Goal: Task Accomplishment & Management: Manage account settings

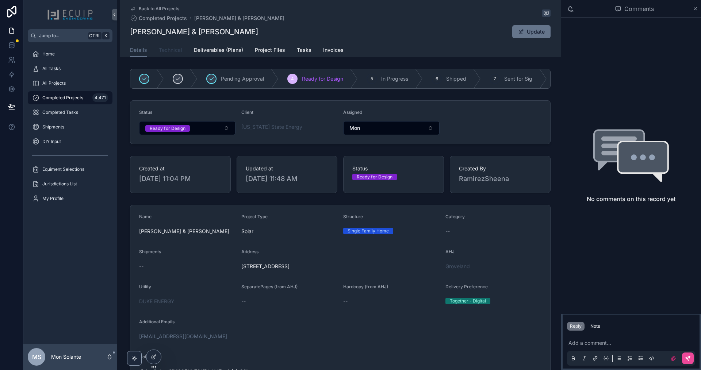
click at [168, 49] on span "Technical" at bounding box center [170, 49] width 23 height 7
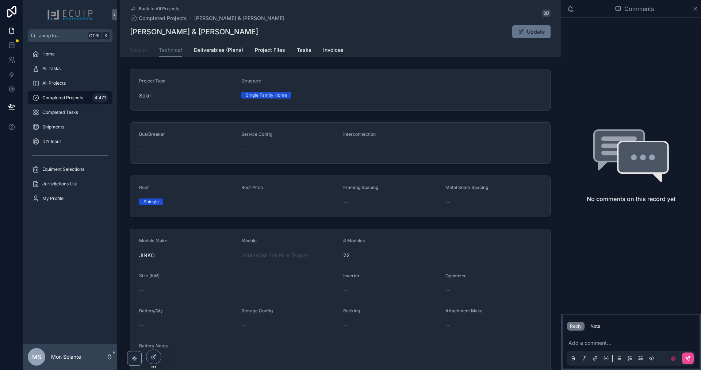
click at [142, 54] on link "Details" at bounding box center [138, 50] width 17 height 15
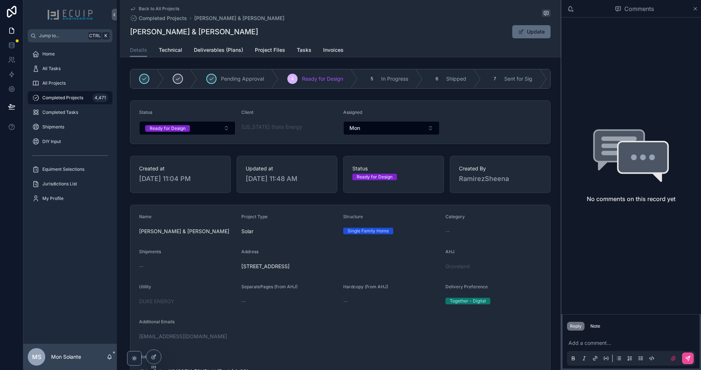
click at [528, 31] on button "Update" at bounding box center [531, 31] width 38 height 13
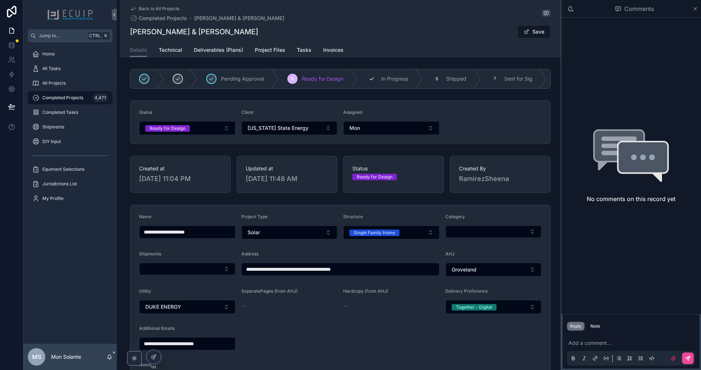
click at [389, 78] on span "In Progress" at bounding box center [394, 78] width 27 height 7
click at [399, 77] on span "Shipped" at bounding box center [409, 78] width 20 height 7
click at [280, 76] on div "scrollable content" at bounding box center [278, 79] width 10 height 10
click at [282, 76] on span "Ready for Design" at bounding box center [275, 78] width 41 height 7
click at [271, 55] on link "Project Files" at bounding box center [270, 50] width 30 height 15
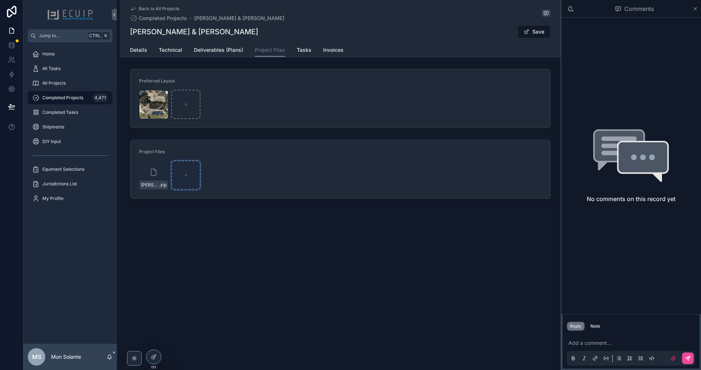
click at [187, 175] on icon "scrollable content" at bounding box center [185, 175] width 3 height 0
click at [225, 18] on span "[PERSON_NAME] & [PERSON_NAME]" at bounding box center [239, 18] width 90 height 7
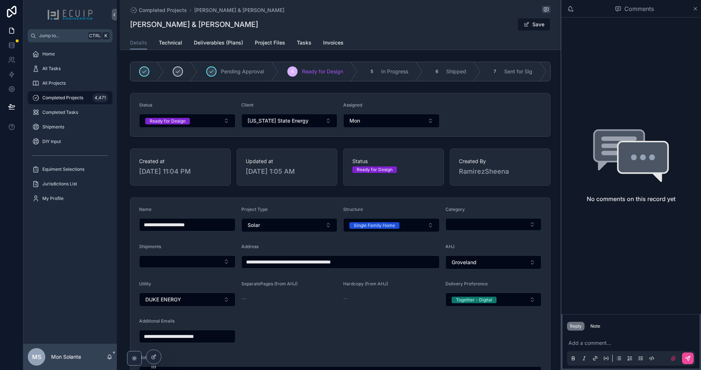
click at [504, 34] on div "Completed Projects [PERSON_NAME] & [PERSON_NAME] [PERSON_NAME] & [PERSON_NAME] …" at bounding box center [340, 18] width 421 height 36
click at [376, 324] on form "**********" at bounding box center [340, 345] width 420 height 295
click at [344, 348] on form "**********" at bounding box center [340, 345] width 420 height 295
click at [311, 72] on span "Ready for Design" at bounding box center [322, 71] width 41 height 7
click at [521, 26] on button "Save" at bounding box center [533, 24] width 33 height 13
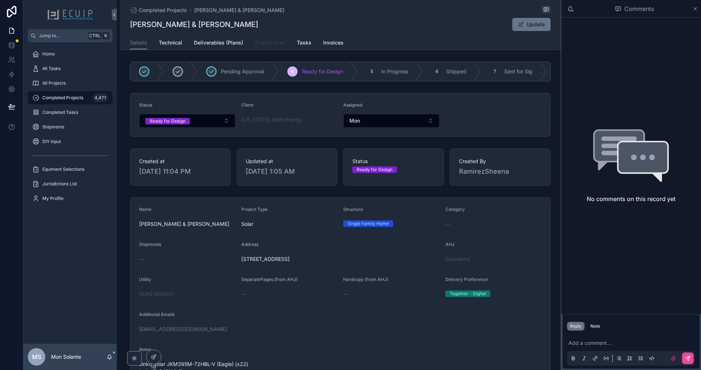
click at [265, 38] on link "Project Files" at bounding box center [270, 43] width 30 height 15
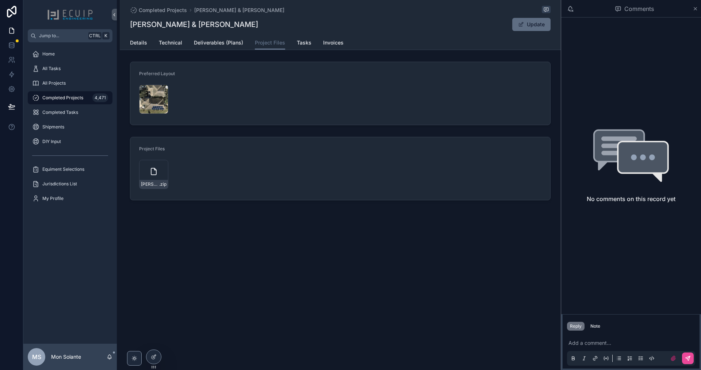
click at [527, 26] on button "Update" at bounding box center [531, 24] width 38 height 13
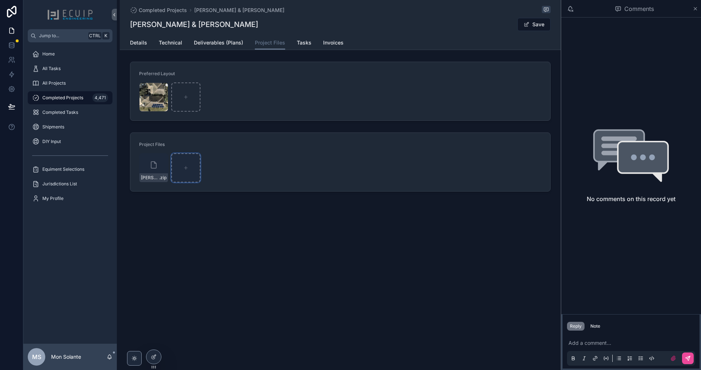
click at [186, 169] on icon "scrollable content" at bounding box center [185, 167] width 5 height 5
type input "**********"
click at [214, 45] on span "Deliverables (Plans)" at bounding box center [218, 42] width 49 height 7
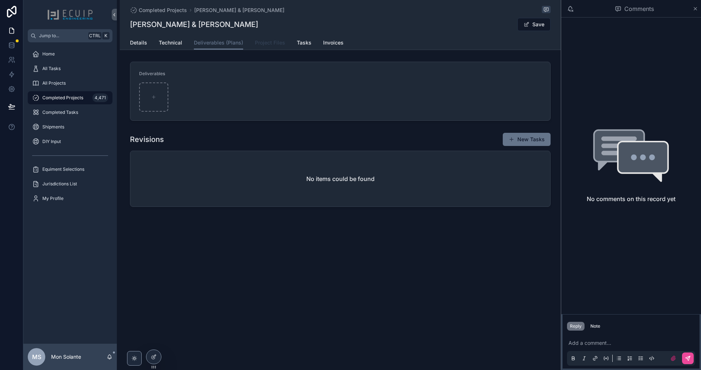
click at [265, 46] on span "Project Files" at bounding box center [270, 42] width 30 height 7
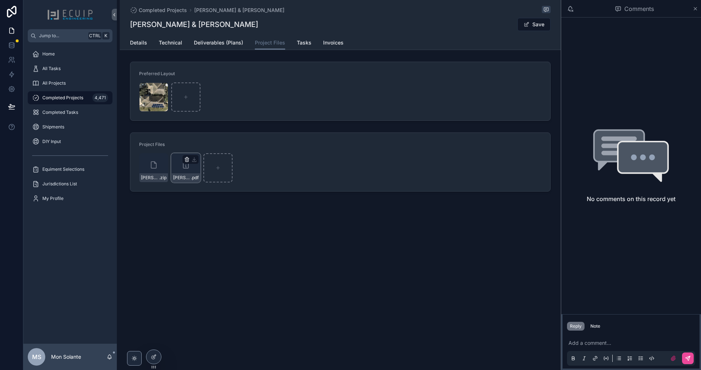
click at [187, 160] on icon "scrollable content" at bounding box center [187, 159] width 0 height 1
click at [203, 147] on icon "scrollable content" at bounding box center [203, 146] width 0 height 1
click at [231, 42] on span "Deliverables (Plans)" at bounding box center [218, 42] width 49 height 7
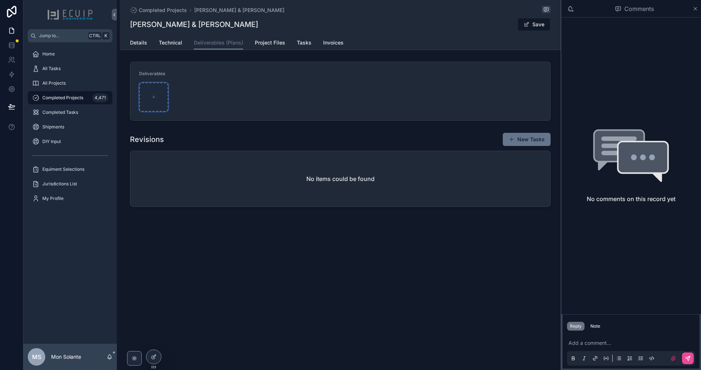
click at [153, 95] on icon "scrollable content" at bounding box center [153, 97] width 5 height 5
type input "**********"
click at [175, 40] on span "Technical" at bounding box center [170, 42] width 23 height 7
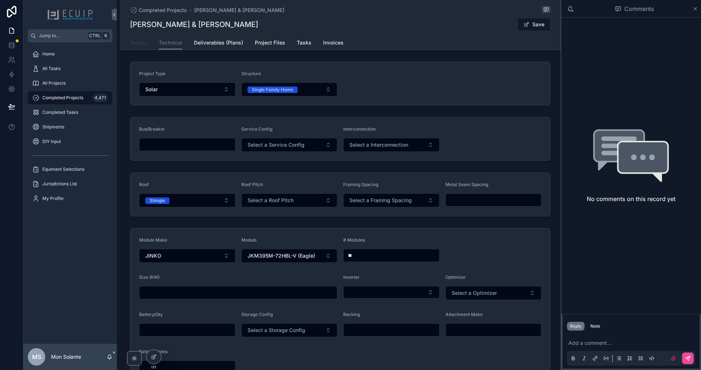
click at [142, 45] on span "Details" at bounding box center [138, 42] width 17 height 7
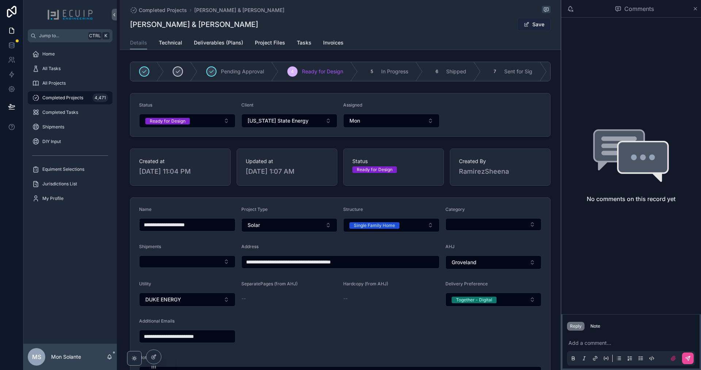
click at [534, 26] on button "Save" at bounding box center [533, 24] width 33 height 13
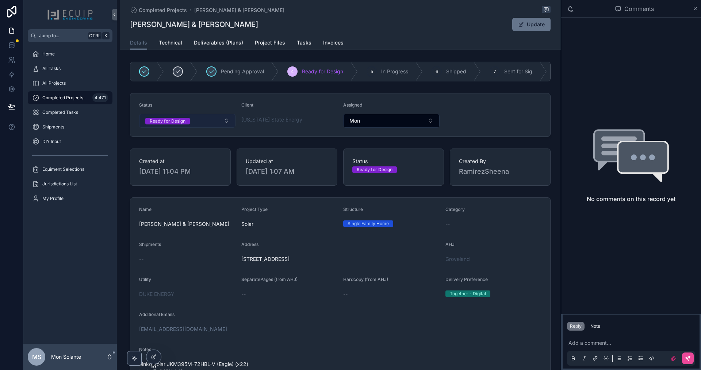
click at [224, 125] on button "Ready for Design" at bounding box center [187, 121] width 96 height 14
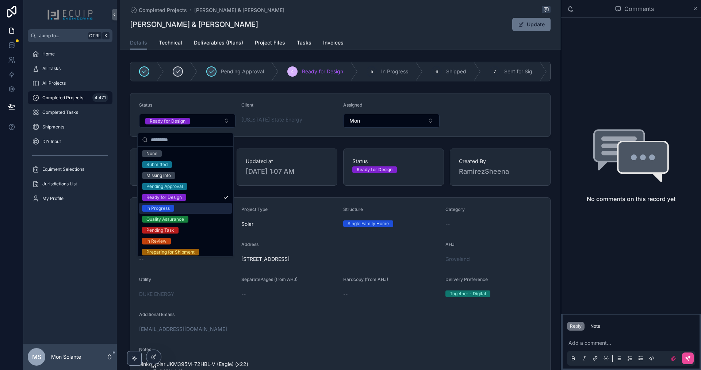
click at [278, 196] on div "Pending Approval 4 Ready for Design 5 In Progress 6 Shipped 7 Sent for Sig 8 Ar…" at bounding box center [340, 363] width 441 height 609
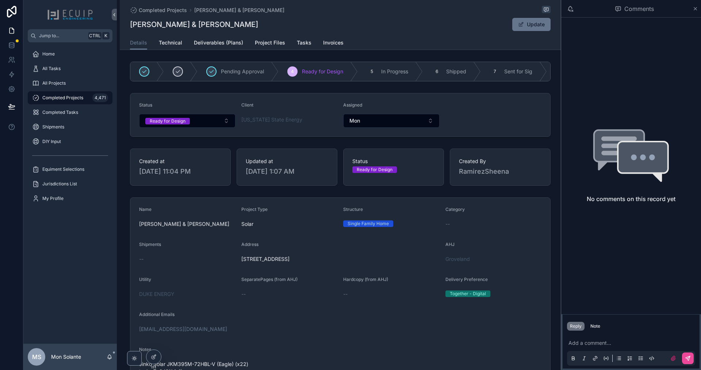
click at [389, 169] on div "Status Ready for Design" at bounding box center [393, 165] width 83 height 15
click at [402, 171] on div "Ready for Design" at bounding box center [393, 170] width 83 height 7
click at [426, 125] on button "Mon" at bounding box center [391, 121] width 96 height 14
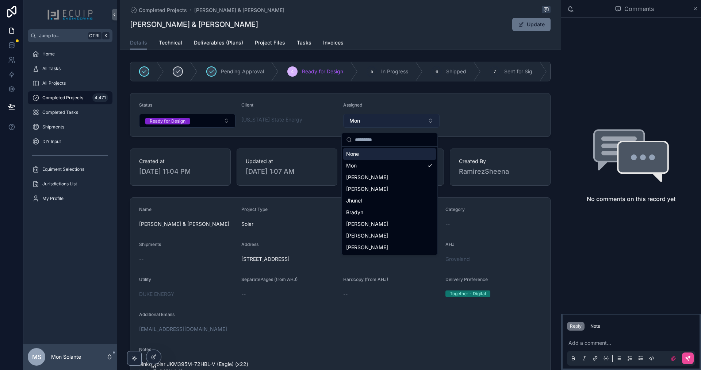
click at [426, 123] on button "Mon" at bounding box center [391, 121] width 96 height 14
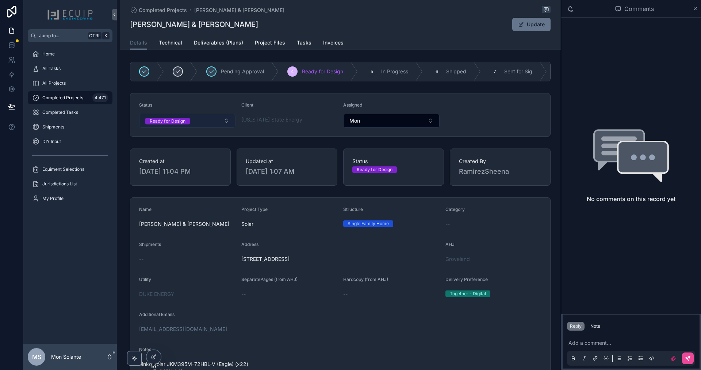
click at [224, 127] on button "Ready for Design" at bounding box center [187, 121] width 96 height 14
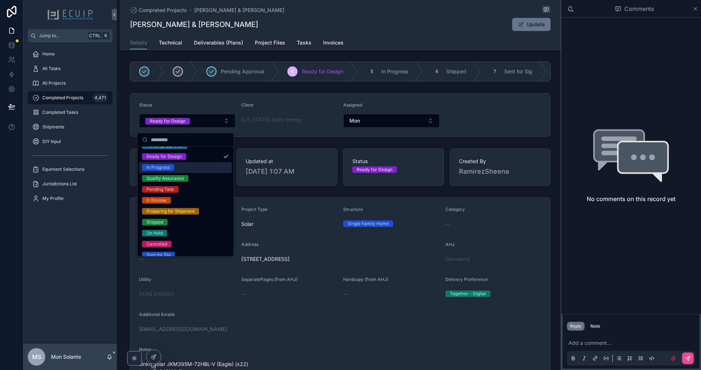
scroll to position [58, 0]
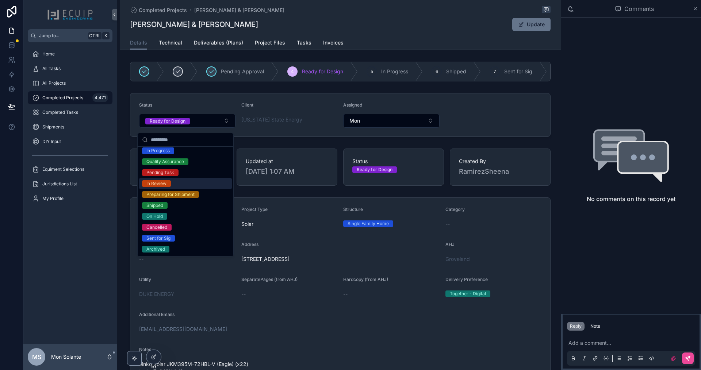
click at [198, 185] on div "In Review" at bounding box center [185, 183] width 93 height 11
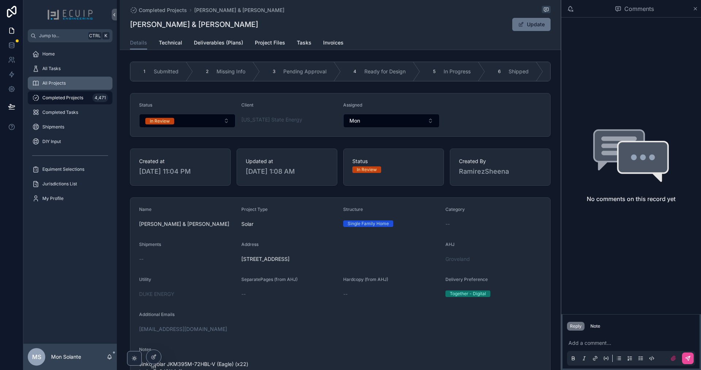
click at [67, 84] on div "All Projects" at bounding box center [70, 83] width 76 height 12
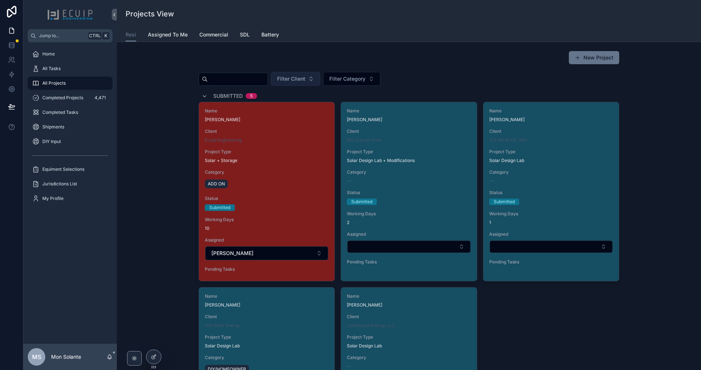
click at [320, 78] on button "Filter Client" at bounding box center [295, 79] width 49 height 14
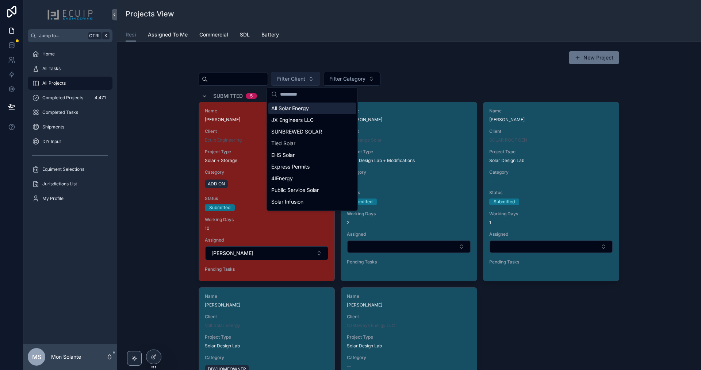
click at [320, 76] on button "Filter Client" at bounding box center [295, 79] width 49 height 14
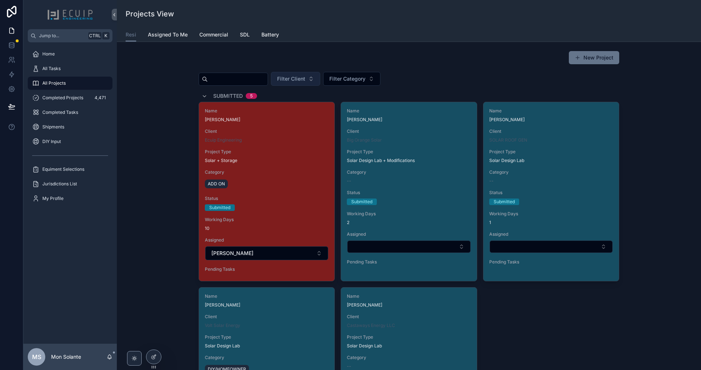
click at [320, 76] on button "Filter Client" at bounding box center [295, 79] width 49 height 14
click at [268, 74] on div "scrollable content" at bounding box center [233, 79] width 69 height 13
click at [268, 80] on input "scrollable content" at bounding box center [238, 79] width 60 height 10
type input "**********"
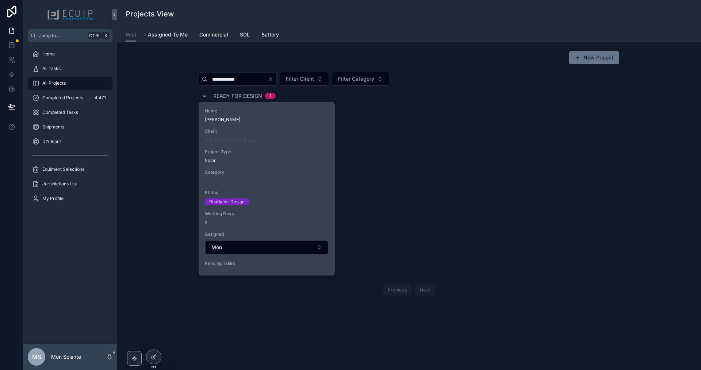
click at [272, 148] on div "Name [PERSON_NAME] Client [US_STATE] State Energy Project Type Solar Category -…" at bounding box center [266, 188] width 135 height 173
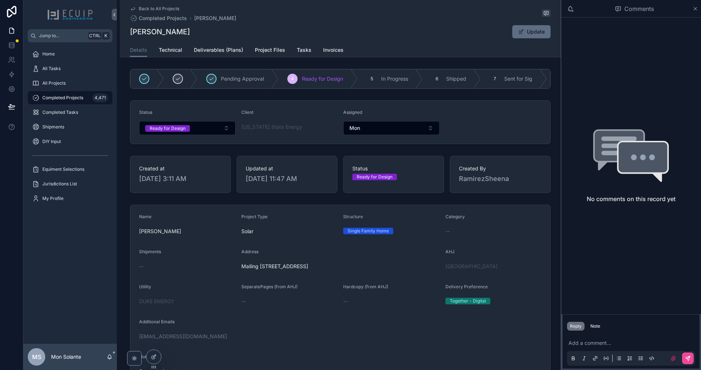
click at [526, 32] on button "Update" at bounding box center [531, 31] width 38 height 13
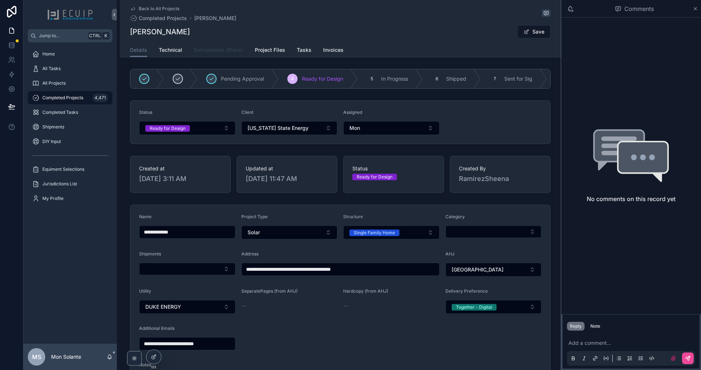
click at [223, 50] on span "Deliverables (Plans)" at bounding box center [218, 49] width 49 height 7
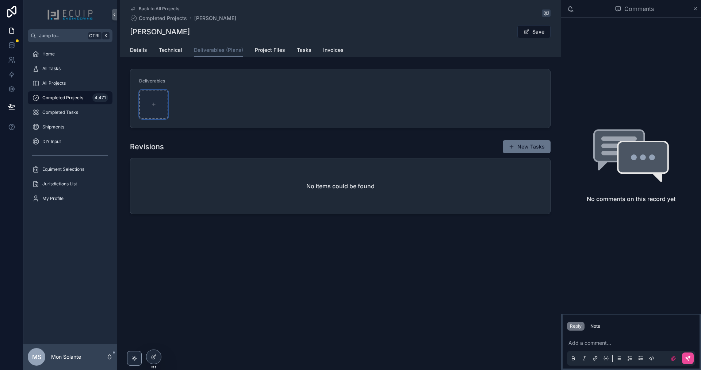
click at [154, 102] on div "scrollable content" at bounding box center [153, 104] width 29 height 29
type input "**********"
click at [138, 50] on span "Details" at bounding box center [138, 49] width 17 height 7
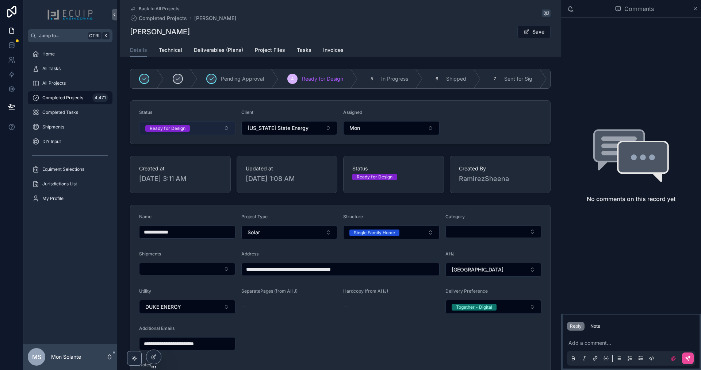
click at [207, 130] on button "Ready for Design" at bounding box center [187, 128] width 96 height 14
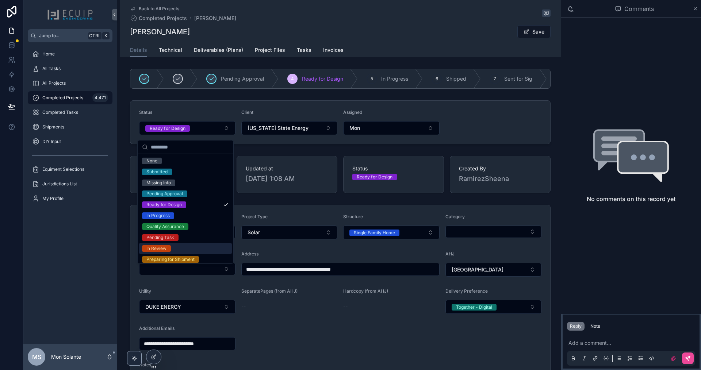
click at [191, 248] on div "In Review" at bounding box center [185, 248] width 93 height 11
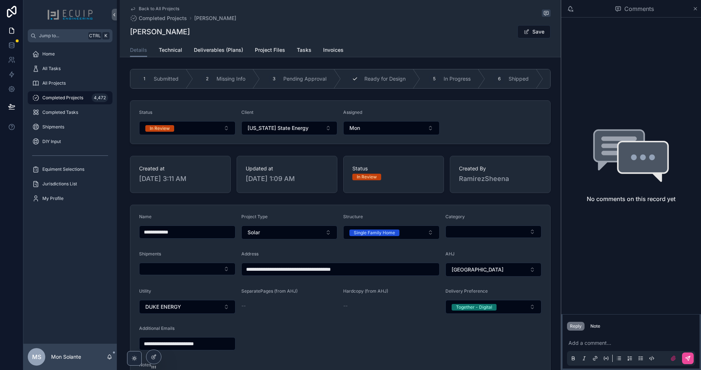
click at [357, 83] on div "4 Ready for Design" at bounding box center [380, 78] width 79 height 19
click at [233, 43] on link "Deliverables (Plans)" at bounding box center [218, 50] width 49 height 15
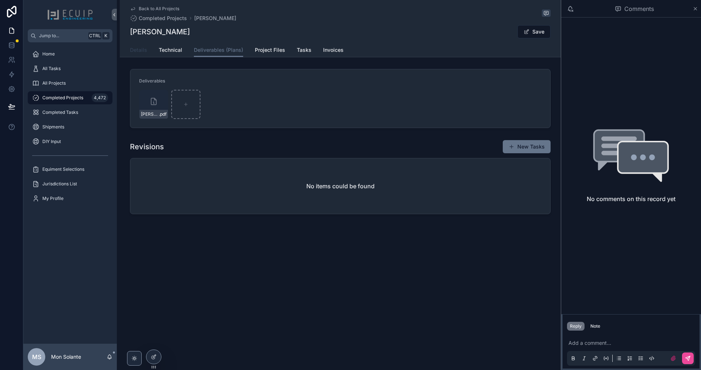
click at [145, 47] on span "Details" at bounding box center [138, 49] width 17 height 7
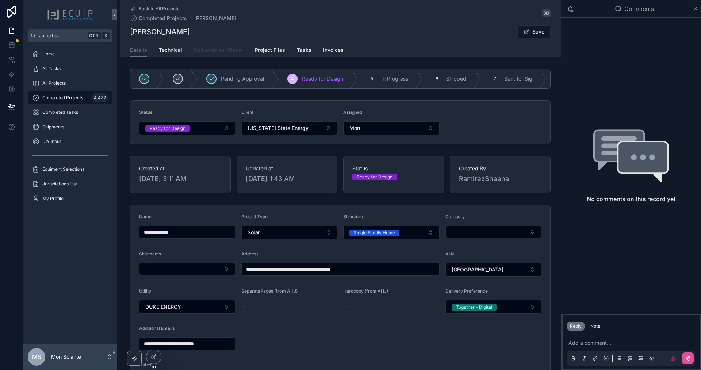
click at [219, 52] on span "Deliverables (Plans)" at bounding box center [218, 49] width 49 height 7
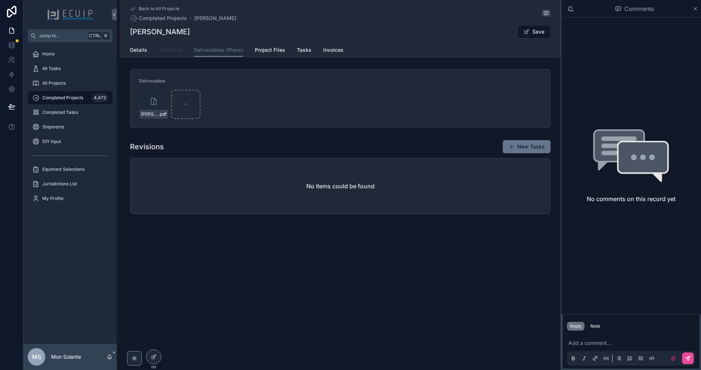
click at [160, 50] on span "Technical" at bounding box center [170, 49] width 23 height 7
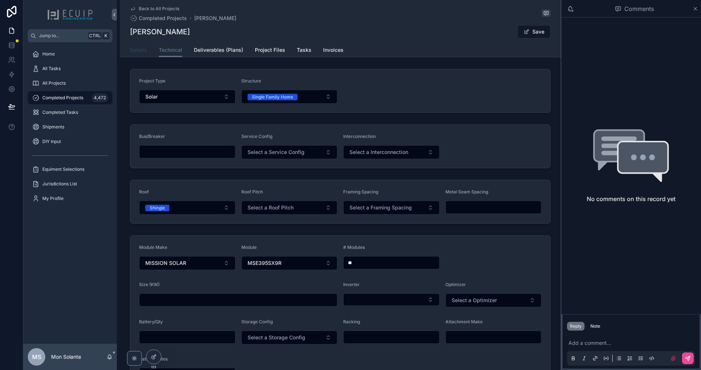
click at [135, 50] on span "Details" at bounding box center [138, 49] width 17 height 7
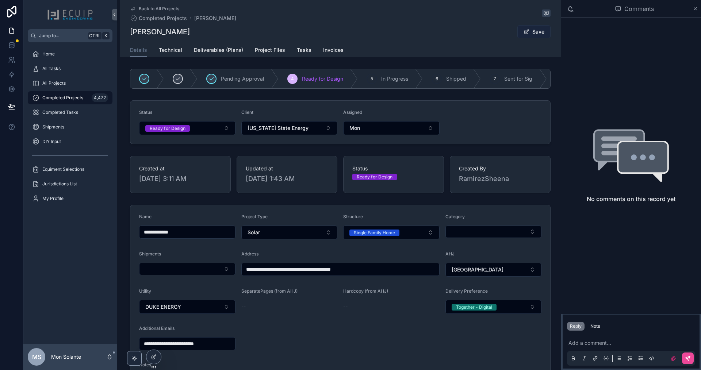
click at [524, 31] on span "scrollable content" at bounding box center [527, 32] width 6 height 6
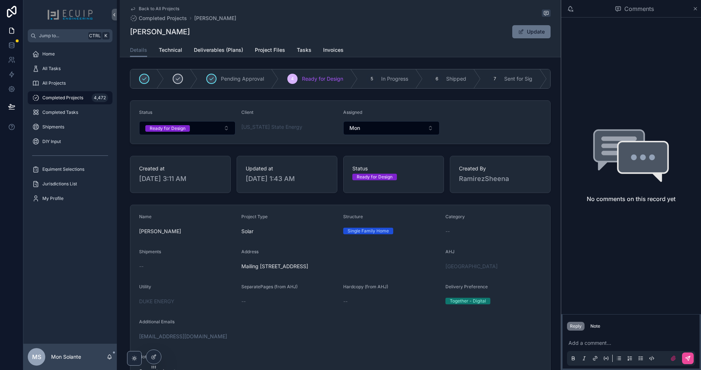
click at [154, 51] on div "Details Technical Deliverables (Plans) Project Files Tasks Invoices" at bounding box center [340, 50] width 421 height 14
click at [169, 50] on span "Technical" at bounding box center [170, 49] width 23 height 7
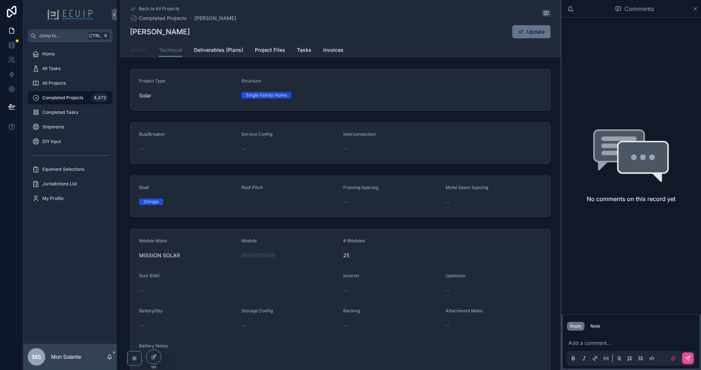
click at [138, 51] on span "Details" at bounding box center [138, 49] width 17 height 7
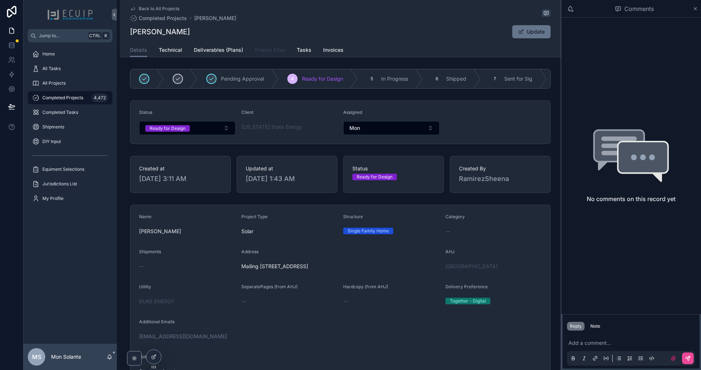
click at [265, 50] on span "Project Files" at bounding box center [270, 49] width 30 height 7
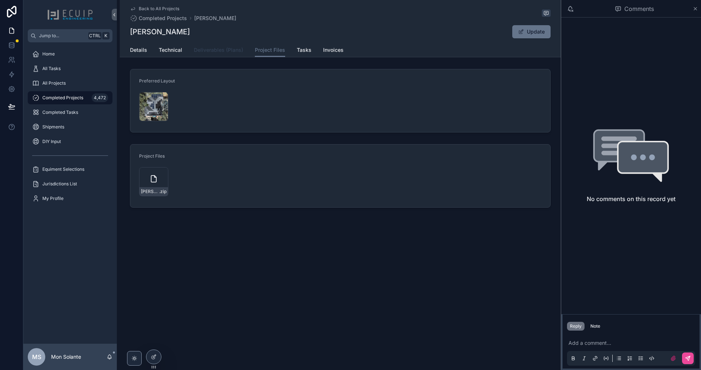
click at [204, 50] on span "Deliverables (Plans)" at bounding box center [218, 49] width 49 height 7
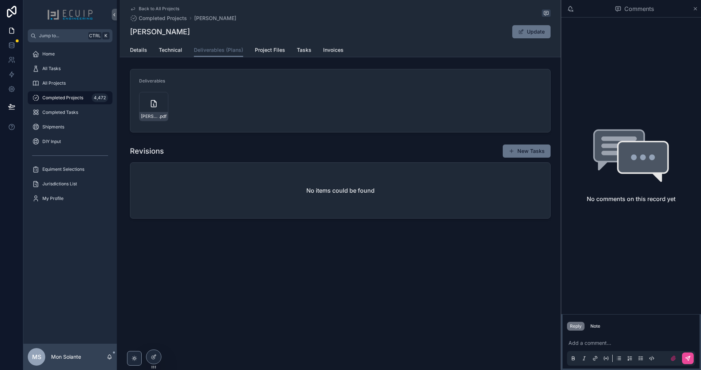
drag, startPoint x: 193, startPoint y: 117, endPoint x: 169, endPoint y: 114, distance: 24.6
click at [192, 117] on div "[PERSON_NAME]-Engineering .pdf" at bounding box center [340, 106] width 402 height 29
click at [151, 103] on icon "scrollable content" at bounding box center [153, 103] width 5 height 7
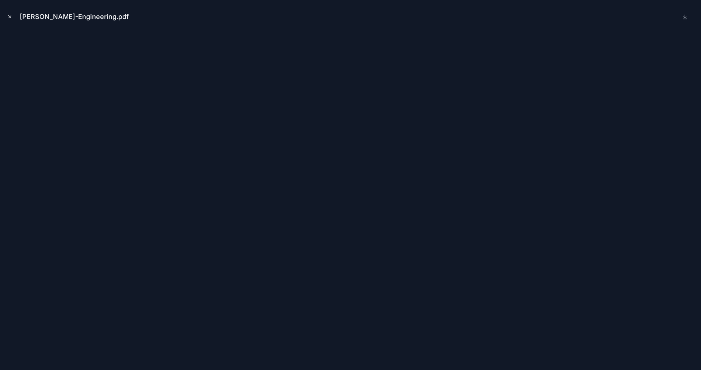
click at [10, 17] on icon "Close modal" at bounding box center [10, 17] width 3 height 3
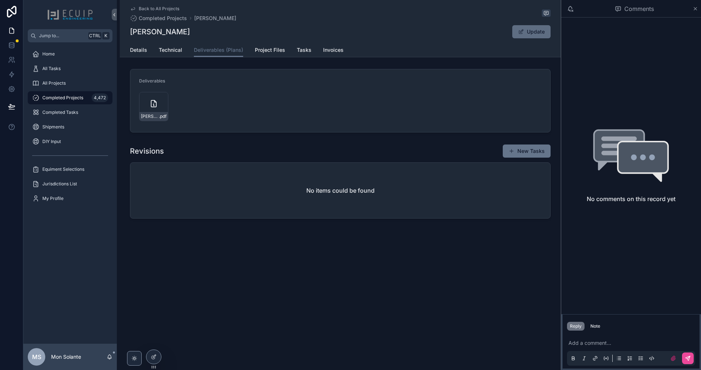
click at [528, 32] on button "Update" at bounding box center [531, 31] width 38 height 13
click at [154, 96] on icon "scrollable content" at bounding box center [155, 96] width 6 height 6
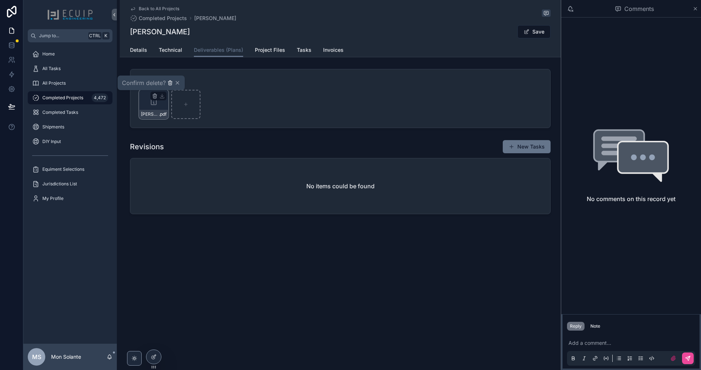
click at [170, 83] on icon "scrollable content" at bounding box center [170, 83] width 6 height 6
click at [56, 54] on div "Home" at bounding box center [70, 54] width 76 height 12
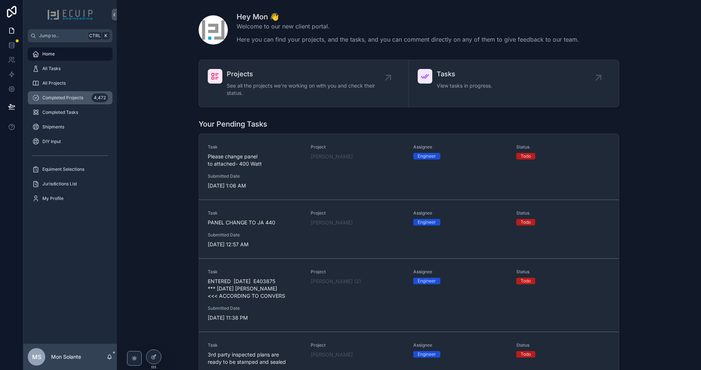
click at [74, 97] on span "Completed Projects" at bounding box center [62, 98] width 41 height 6
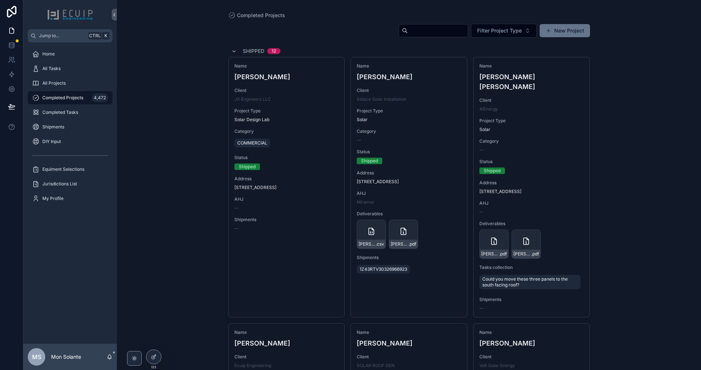
click at [408, 31] on input "scrollable content" at bounding box center [438, 31] width 60 height 10
click at [408, 34] on input "scrollable content" at bounding box center [438, 31] width 60 height 10
click at [413, 30] on input "scrollable content" at bounding box center [438, 31] width 60 height 10
type input "******"
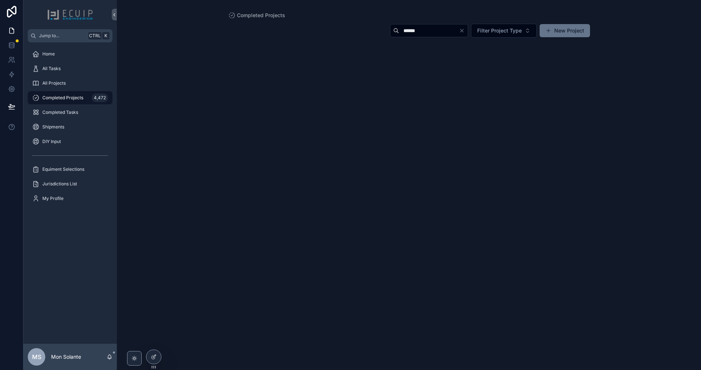
click at [461, 31] on icon "Clear" at bounding box center [462, 31] width 6 height 6
click at [423, 30] on input "scrollable content" at bounding box center [438, 31] width 60 height 10
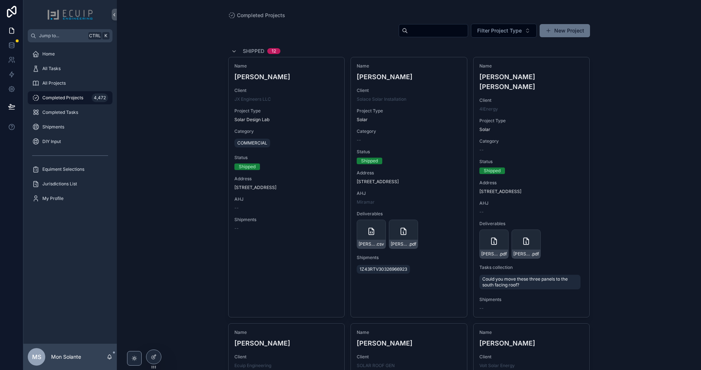
click at [418, 30] on input "scrollable content" at bounding box center [438, 31] width 60 height 10
type input "******"
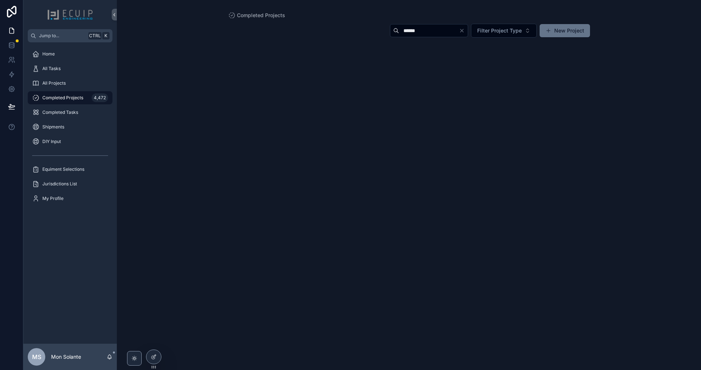
click at [73, 99] on span "Completed Projects" at bounding box center [62, 98] width 41 height 6
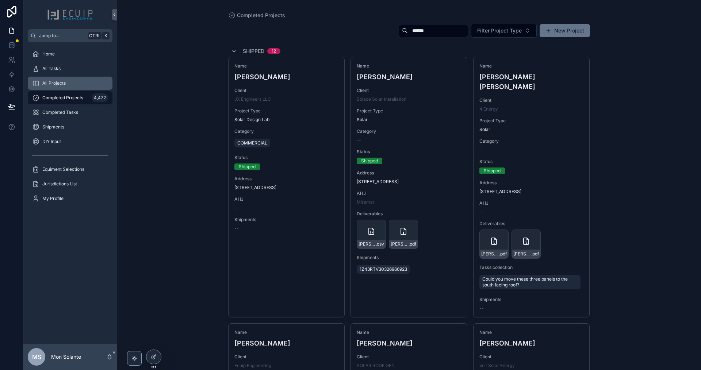
click at [71, 85] on div "All Projects" at bounding box center [70, 83] width 76 height 12
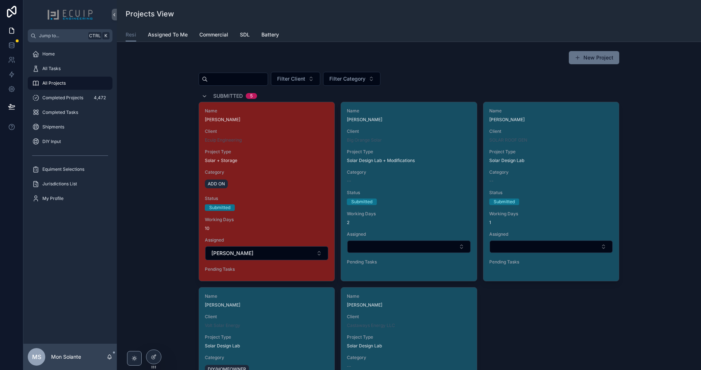
click at [254, 79] on input "scrollable content" at bounding box center [238, 79] width 60 height 10
type input "******"
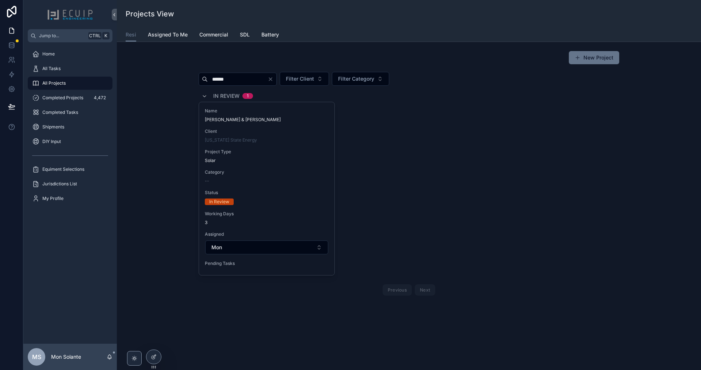
click at [257, 132] on span "Client" at bounding box center [267, 132] width 124 height 6
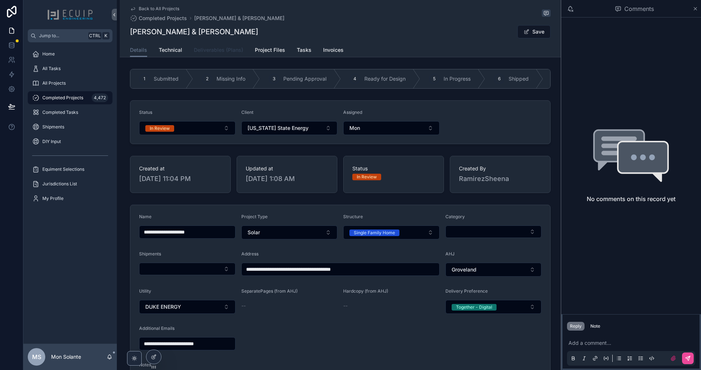
click at [222, 47] on span "Deliverables (Plans)" at bounding box center [218, 49] width 49 height 7
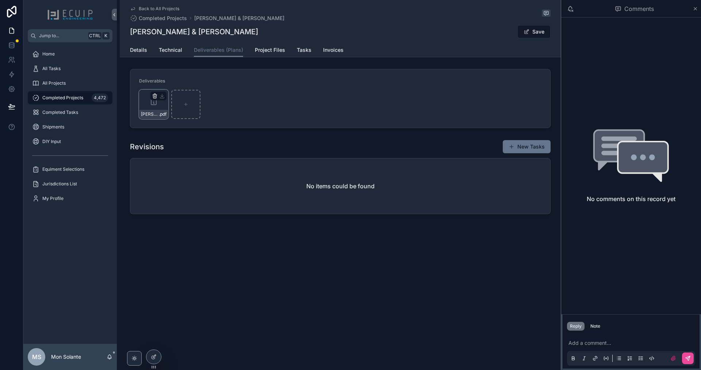
click at [154, 95] on icon "scrollable content" at bounding box center [155, 95] width 4 height 0
click at [172, 84] on icon "scrollable content" at bounding box center [169, 83] width 3 height 3
click at [326, 255] on div "Back to All Projects Completed Projects [PERSON_NAME] & [PERSON_NAME] [PERSON_N…" at bounding box center [340, 132] width 441 height 264
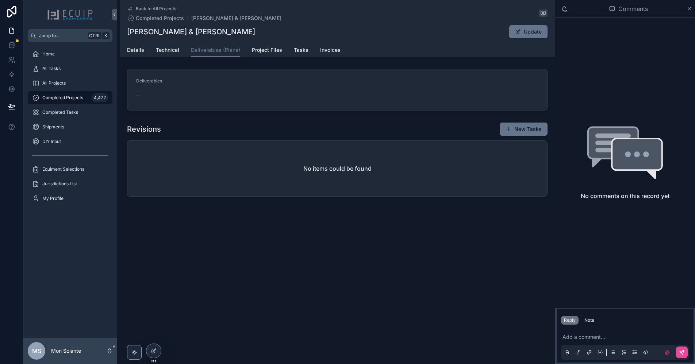
click at [64, 98] on span "Completed Projects" at bounding box center [62, 98] width 41 height 6
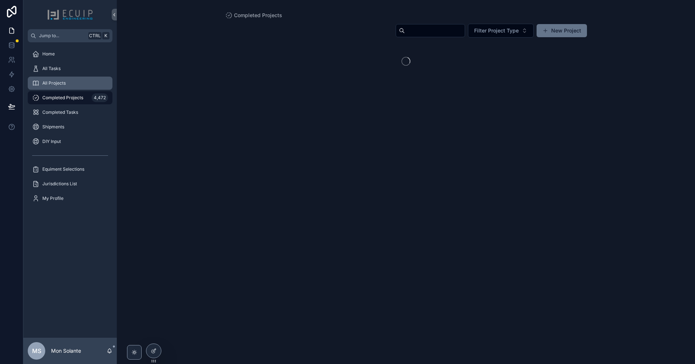
click at [61, 83] on span "All Projects" at bounding box center [53, 83] width 23 height 6
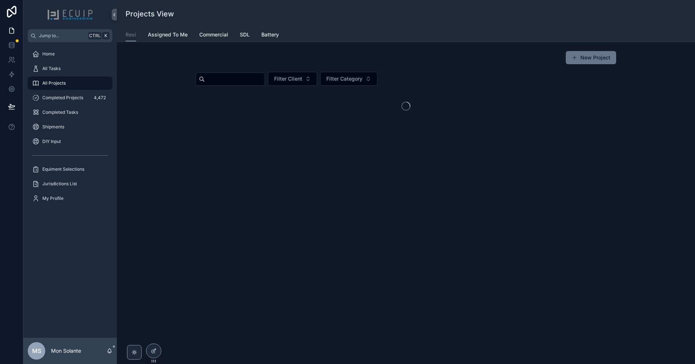
click at [223, 79] on input "scrollable content" at bounding box center [235, 79] width 60 height 10
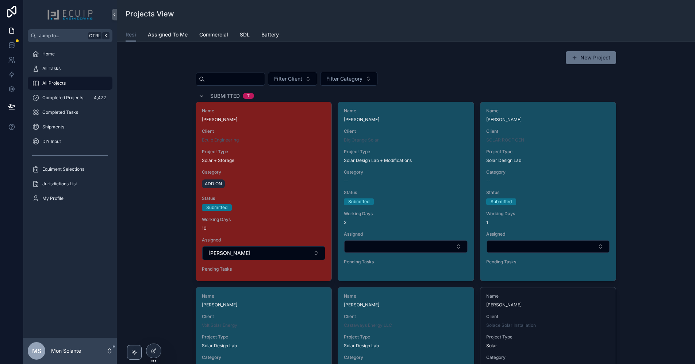
click at [248, 76] on input "scrollable content" at bounding box center [235, 79] width 60 height 10
click at [246, 80] on input "scrollable content" at bounding box center [235, 79] width 60 height 10
click at [221, 79] on input "scrollable content" at bounding box center [235, 79] width 60 height 10
paste input "**********"
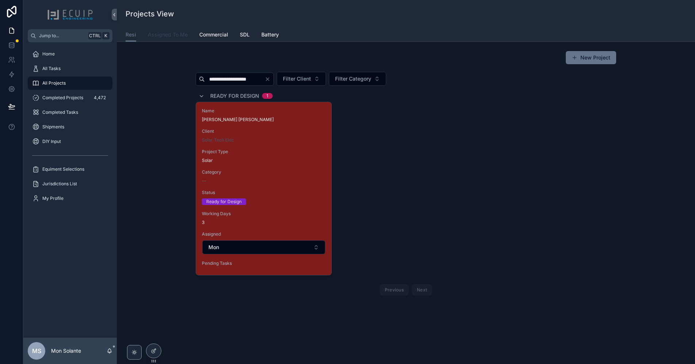
type input "**********"
click at [172, 36] on span "Assigned To Me" at bounding box center [168, 34] width 40 height 7
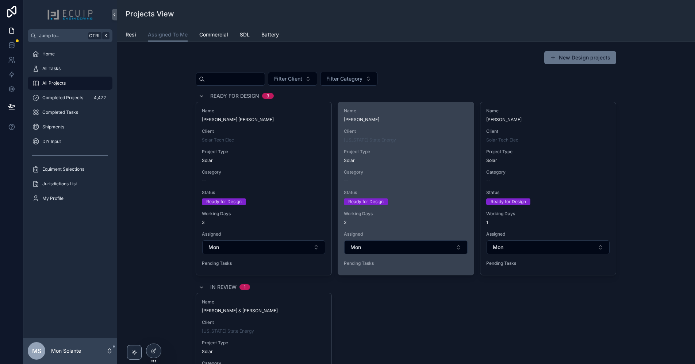
click at [428, 176] on div "Category --" at bounding box center [406, 176] width 124 height 15
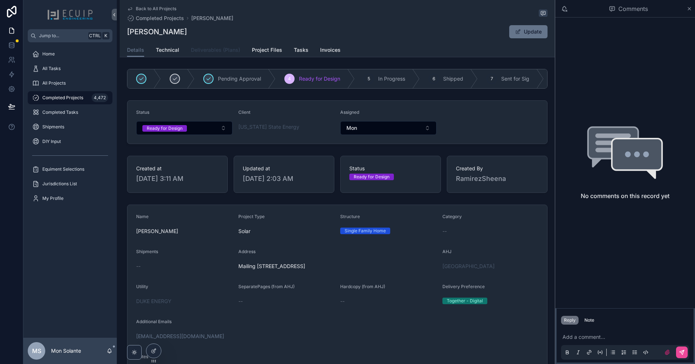
click at [221, 49] on span "Deliverables (Plans)" at bounding box center [215, 49] width 49 height 7
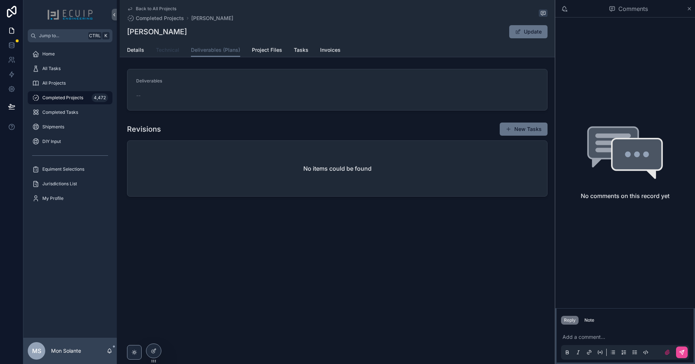
click at [167, 51] on span "Technical" at bounding box center [167, 49] width 23 height 7
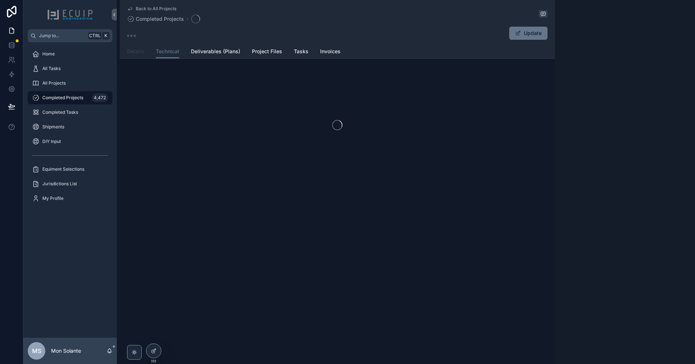
click at [135, 52] on span "Details" at bounding box center [135, 51] width 17 height 7
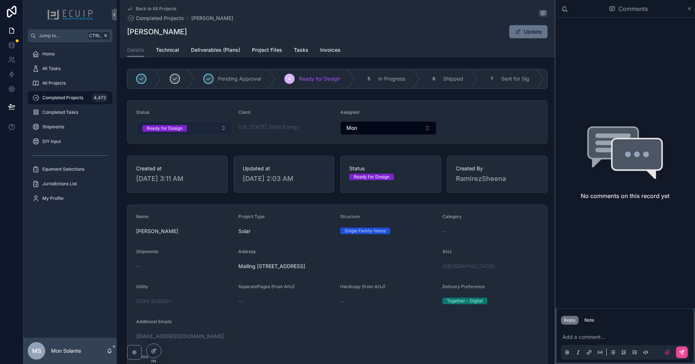
click at [221, 132] on button "Ready for Design" at bounding box center [184, 128] width 96 height 14
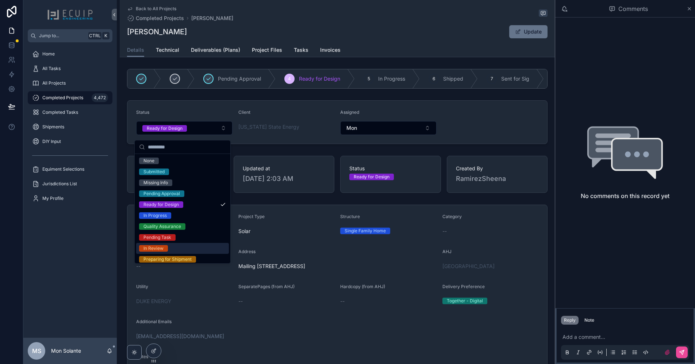
click at [180, 247] on div "In Review" at bounding box center [182, 248] width 93 height 11
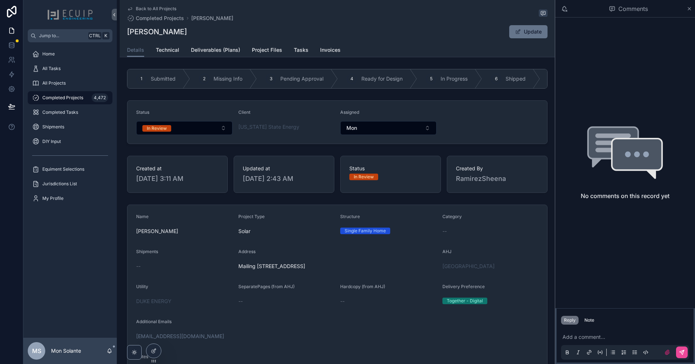
click at [68, 97] on span "Completed Projects" at bounding box center [62, 98] width 41 height 6
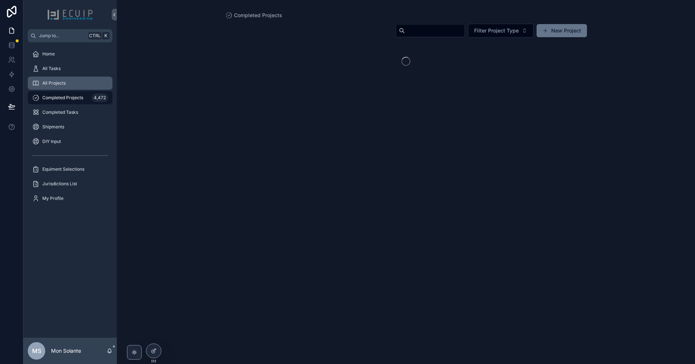
click at [62, 84] on span "All Projects" at bounding box center [53, 83] width 23 height 6
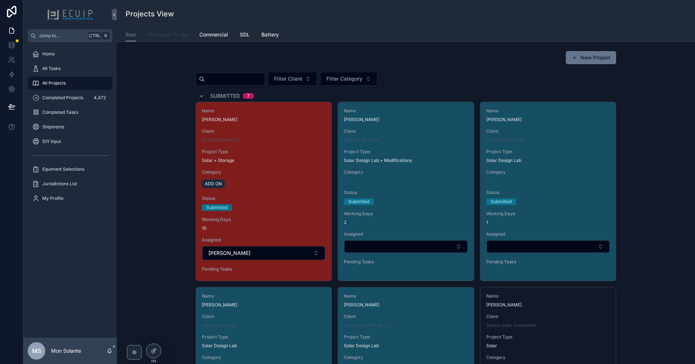
click at [165, 35] on span "Assigned To Me" at bounding box center [168, 34] width 40 height 7
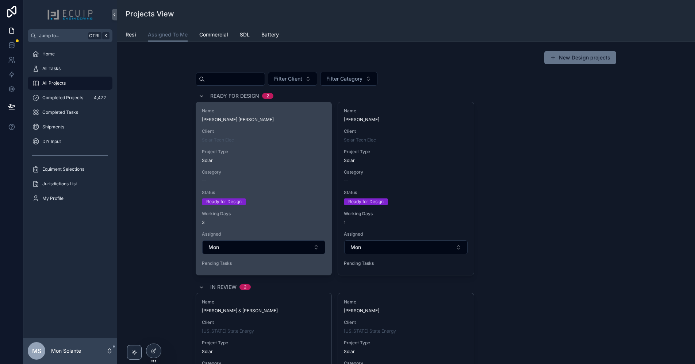
click at [275, 188] on div "Name David Kuo Ching Chen Client Solar Tech Elec Project Type Solar Category --…" at bounding box center [263, 188] width 135 height 173
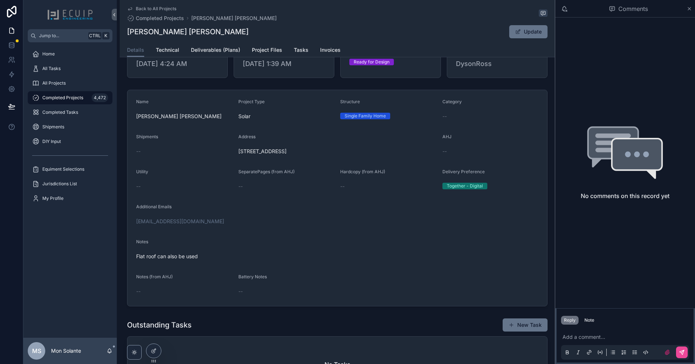
scroll to position [122, 0]
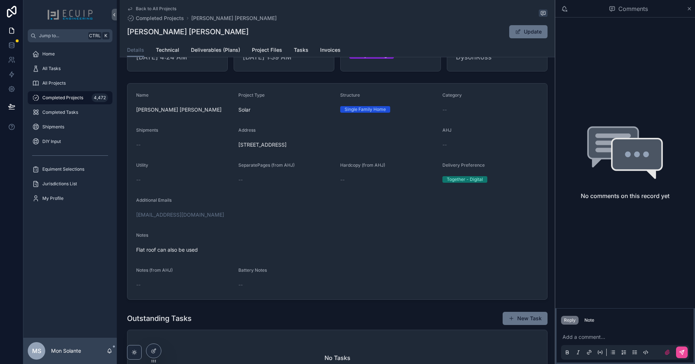
drag, startPoint x: 354, startPoint y: 148, endPoint x: 235, endPoint y: 150, distance: 119.4
click at [235, 150] on form "Name David Kuo Ching Chen Project Type Solar Structure Single Family Home Categ…" at bounding box center [337, 192] width 420 height 216
copy span "9604 NW 28th Ct, Coral Springs, FL 33065, USA"
drag, startPoint x: 202, startPoint y: 31, endPoint x: 123, endPoint y: 31, distance: 78.9
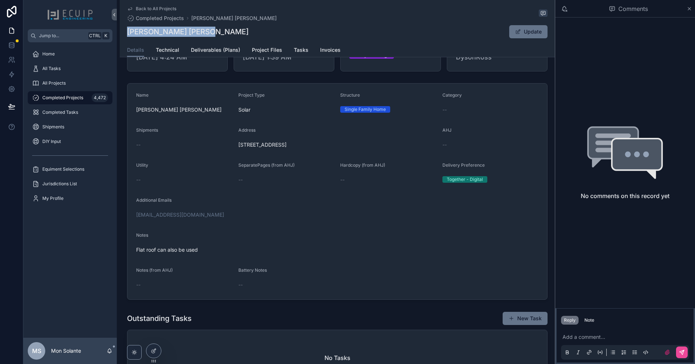
click at [123, 31] on div "Back to All Projects Completed Projects David Kuo Ching Chen David Kuo Ching Ch…" at bounding box center [337, 28] width 435 height 57
copy h1 "[PERSON_NAME] [PERSON_NAME]"
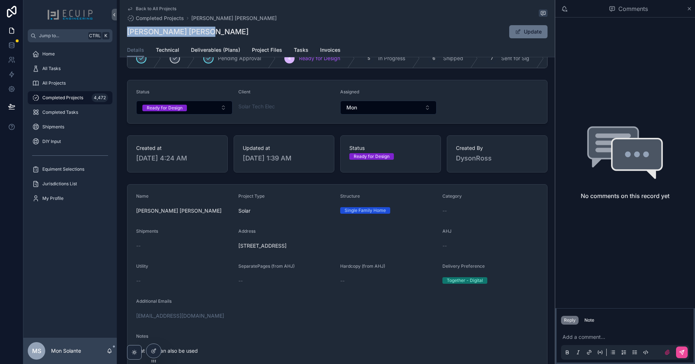
scroll to position [0, 0]
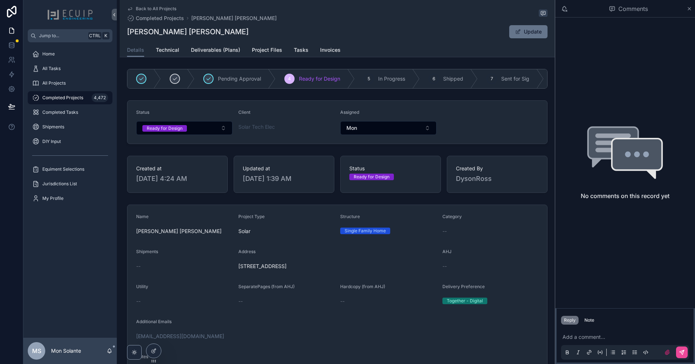
click at [169, 60] on div "Back to All Projects Completed Projects David Kuo Ching Chen David Kuo Ching Ch…" at bounding box center [337, 353] width 435 height 707
click at [168, 54] on link "Technical" at bounding box center [167, 50] width 23 height 15
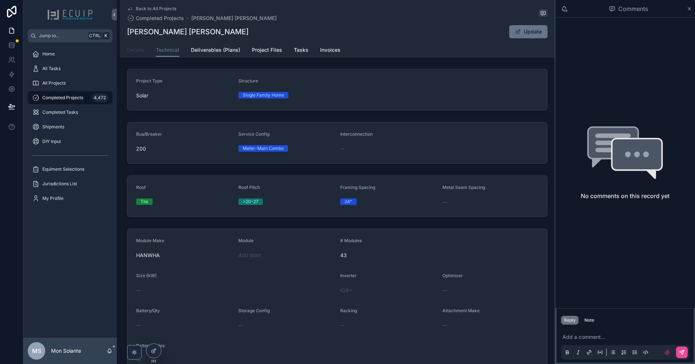
click at [137, 50] on span "Details" at bounding box center [135, 49] width 17 height 7
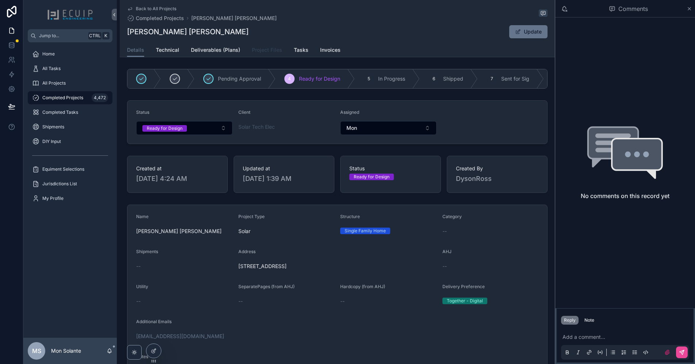
click at [272, 46] on link "Project Files" at bounding box center [267, 50] width 30 height 15
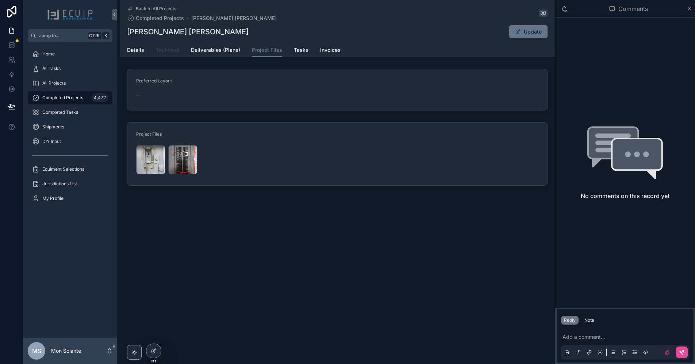
click at [164, 51] on span "Technical" at bounding box center [167, 49] width 23 height 7
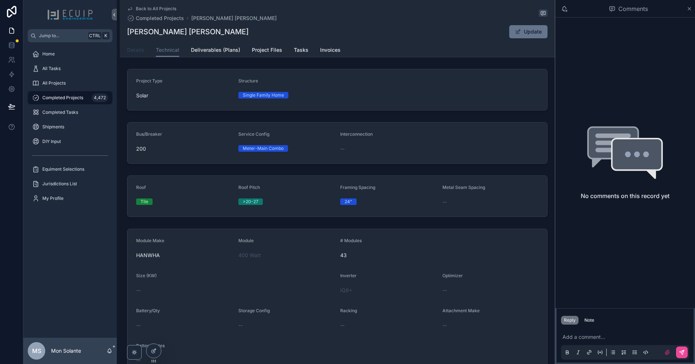
click at [137, 50] on span "Details" at bounding box center [135, 49] width 17 height 7
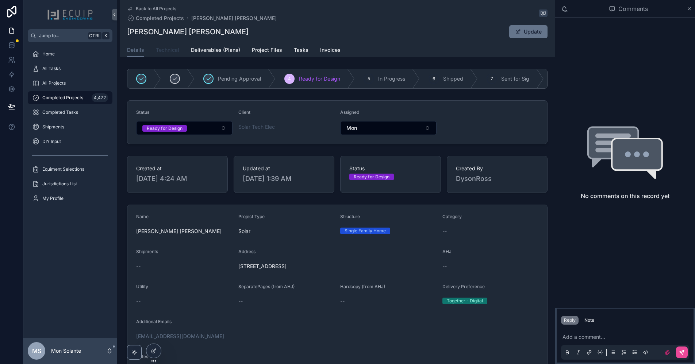
click at [168, 51] on span "Technical" at bounding box center [167, 49] width 23 height 7
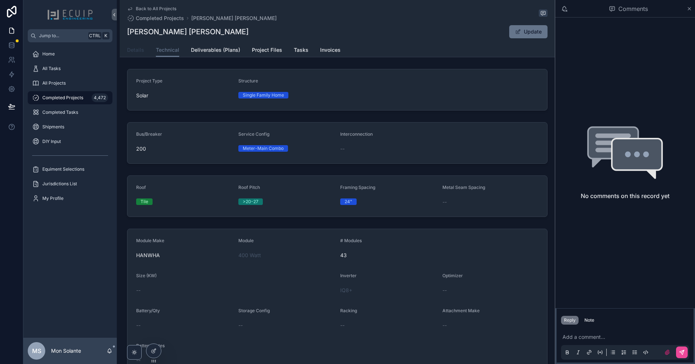
click at [137, 52] on span "Details" at bounding box center [135, 49] width 17 height 7
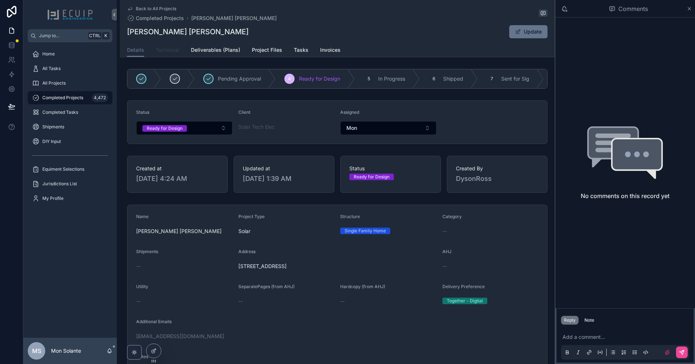
click at [166, 53] on link "Technical" at bounding box center [167, 50] width 23 height 15
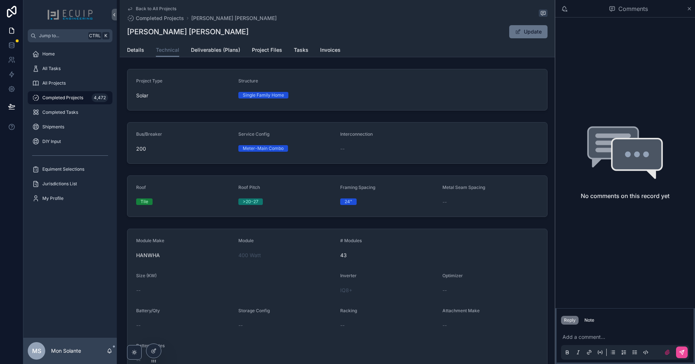
click at [143, 50] on div "Details Technical Deliverables (Plans) Project Files Tasks Invoices" at bounding box center [337, 50] width 421 height 14
click at [134, 50] on span "Details" at bounding box center [135, 49] width 17 height 7
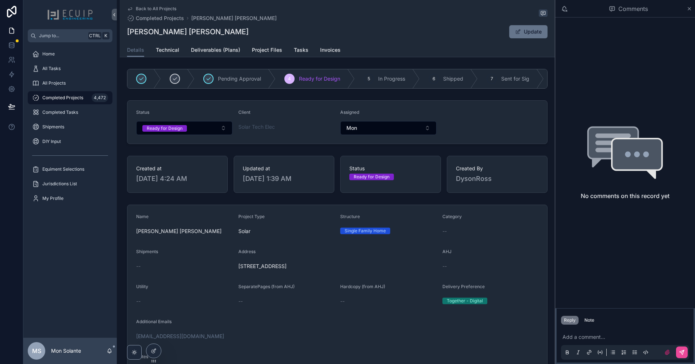
drag, startPoint x: 353, startPoint y: 268, endPoint x: 236, endPoint y: 270, distance: 116.9
click at [238, 270] on span "9604 NW 28th Ct, Coral Springs, FL 33065, USA" at bounding box center [337, 266] width 198 height 7
copy span "9604 NW 28th Ct, Coral Springs, FL 33065, USA"
click at [210, 268] on div "--" at bounding box center [184, 266] width 96 height 7
click at [135, 56] on link "Details" at bounding box center [135, 50] width 17 height 14
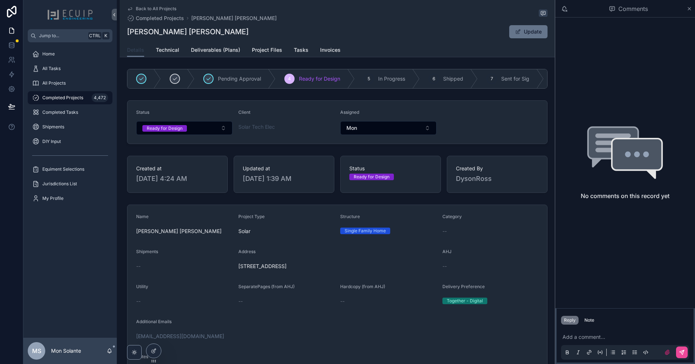
click at [139, 49] on span "Details" at bounding box center [135, 49] width 17 height 7
click at [175, 54] on link "Technical" at bounding box center [167, 50] width 23 height 15
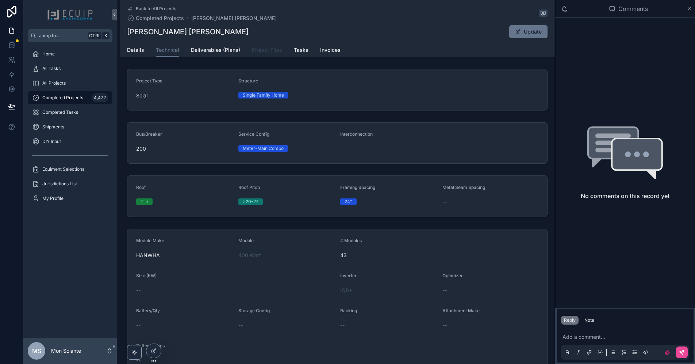
click at [261, 53] on link "Project Files" at bounding box center [267, 50] width 30 height 15
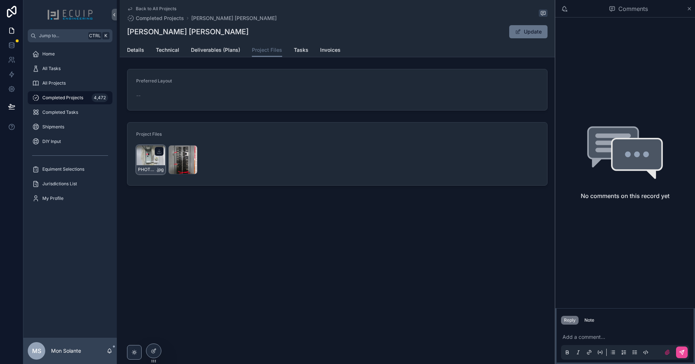
click at [159, 156] on div "PHOTO-2025-09-25-16-15-01 .jpg" at bounding box center [150, 159] width 29 height 29
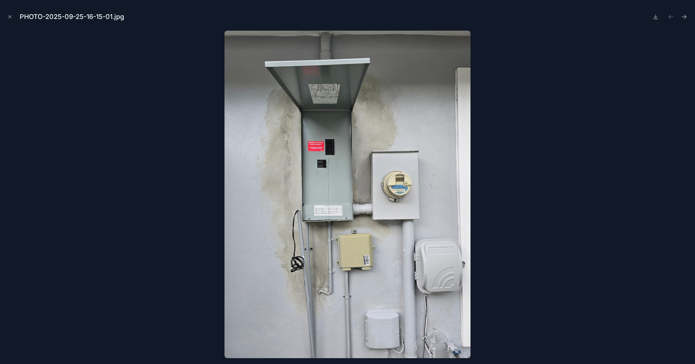
click at [579, 215] on div at bounding box center [348, 195] width 684 height 328
click at [11, 16] on icon "Close modal" at bounding box center [9, 16] width 5 height 5
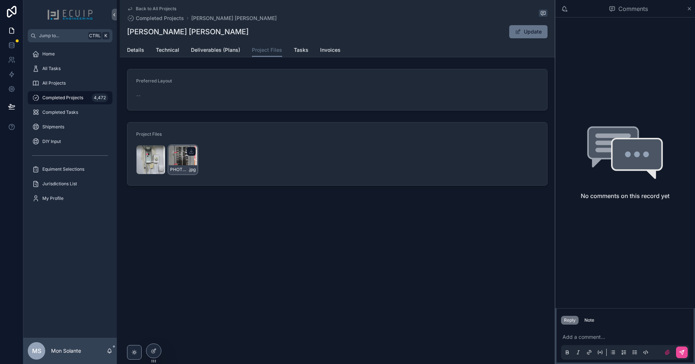
click at [175, 164] on div "PHOTO-2025-09-25-16-15-00 .jpg" at bounding box center [182, 159] width 29 height 29
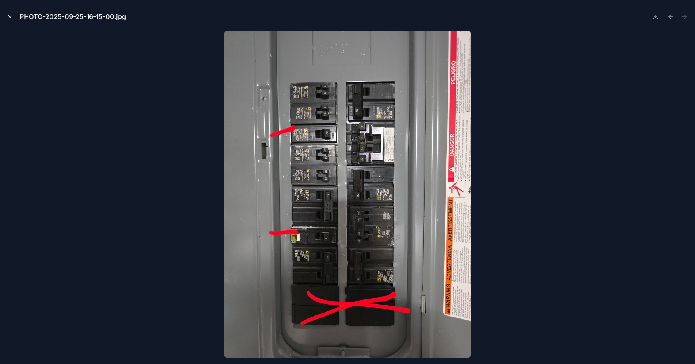
click at [7, 17] on icon "Close modal" at bounding box center [9, 16] width 5 height 5
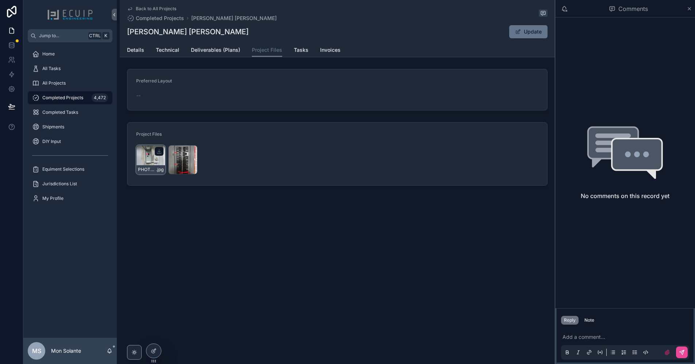
click at [145, 156] on div "PHOTO-2025-09-25-16-15-01 .jpg" at bounding box center [150, 159] width 29 height 29
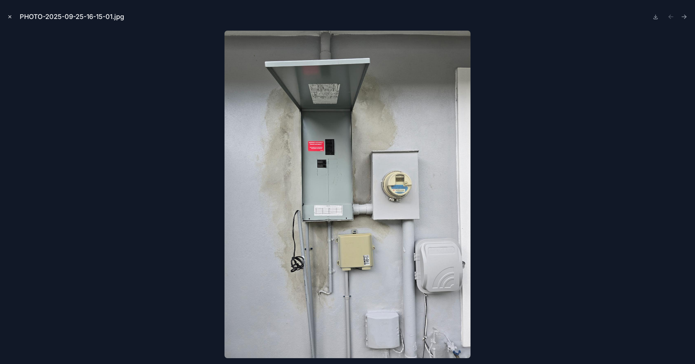
click at [11, 19] on icon "Close modal" at bounding box center [9, 16] width 5 height 5
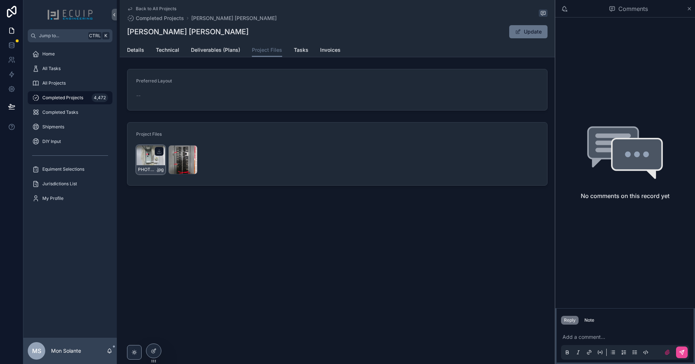
click at [152, 156] on div "PHOTO-2025-09-25-16-15-01 .jpg" at bounding box center [150, 159] width 29 height 29
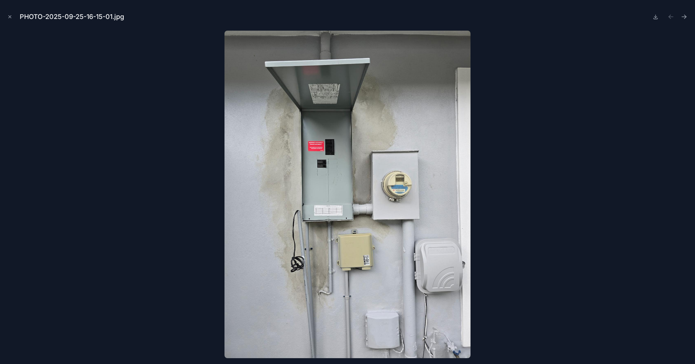
click at [160, 176] on div at bounding box center [348, 195] width 684 height 328
click at [12, 19] on icon "Close modal" at bounding box center [9, 16] width 5 height 5
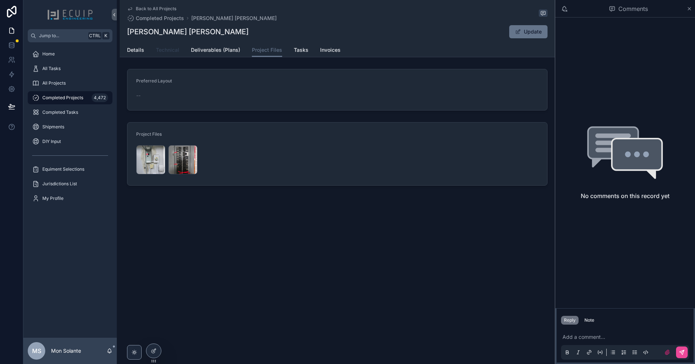
click at [168, 53] on span "Technical" at bounding box center [167, 49] width 23 height 7
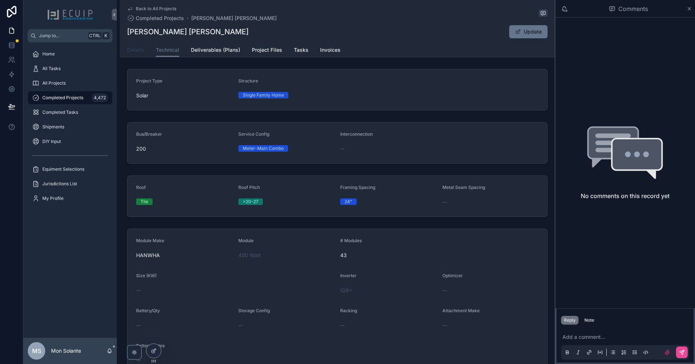
click at [134, 56] on link "Details" at bounding box center [135, 50] width 17 height 15
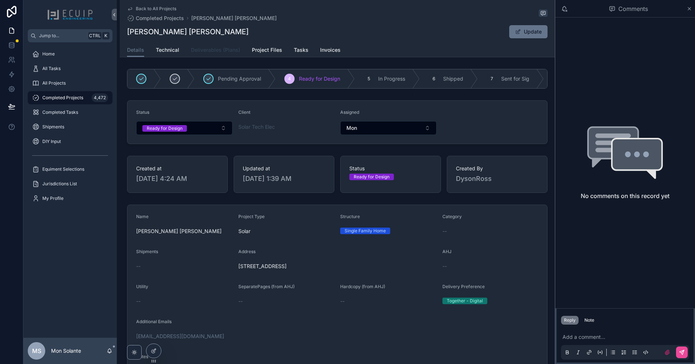
click at [208, 52] on span "Deliverables (Plans)" at bounding box center [215, 49] width 49 height 7
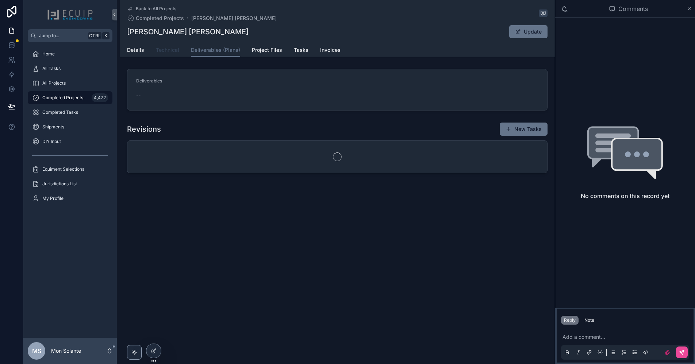
click at [178, 50] on span "Technical" at bounding box center [167, 49] width 23 height 7
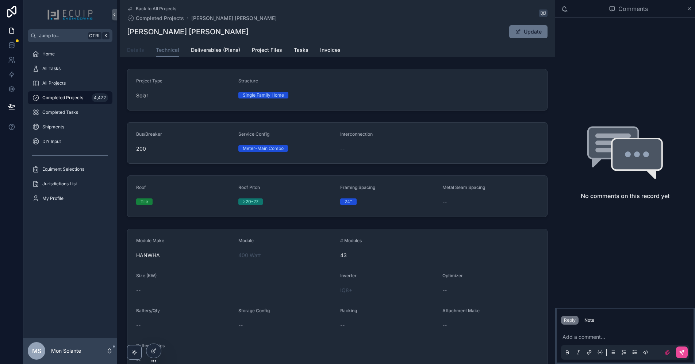
click at [133, 49] on span "Details" at bounding box center [135, 49] width 17 height 7
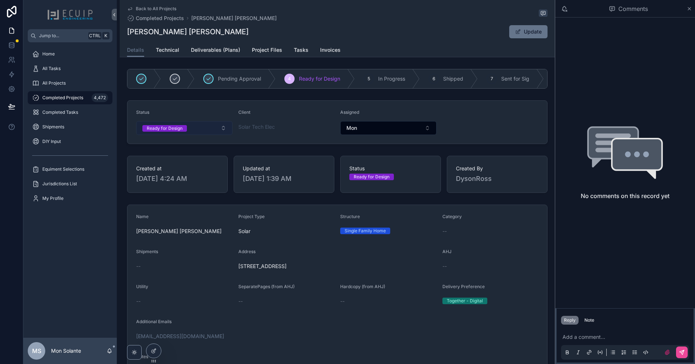
click at [203, 128] on button "Ready for Design" at bounding box center [184, 128] width 96 height 14
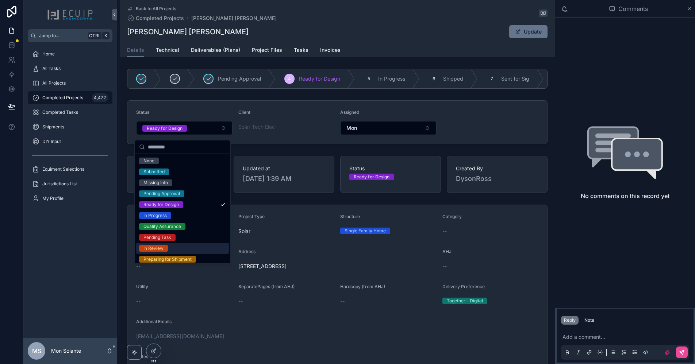
click at [161, 249] on div "In Review" at bounding box center [154, 248] width 20 height 7
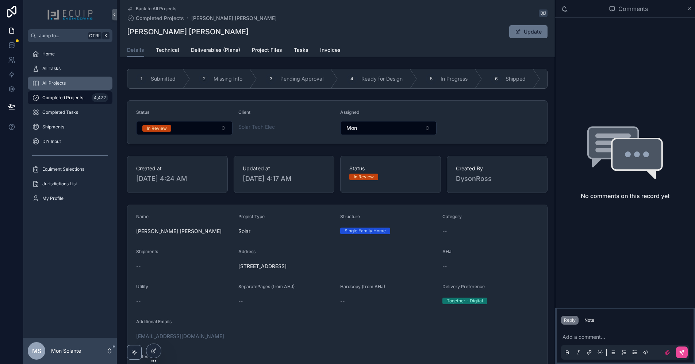
click at [66, 87] on div "All Projects" at bounding box center [70, 83] width 76 height 12
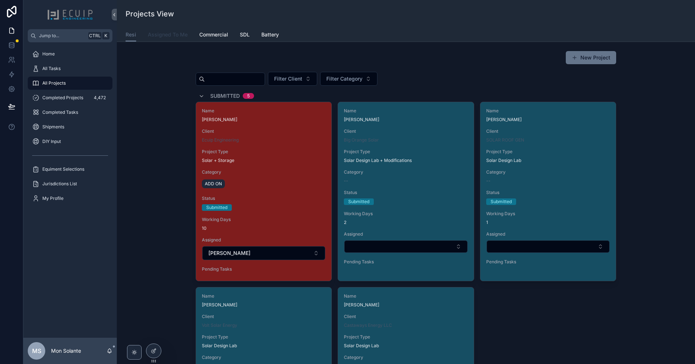
click at [167, 35] on span "Assigned To Me" at bounding box center [168, 34] width 40 height 7
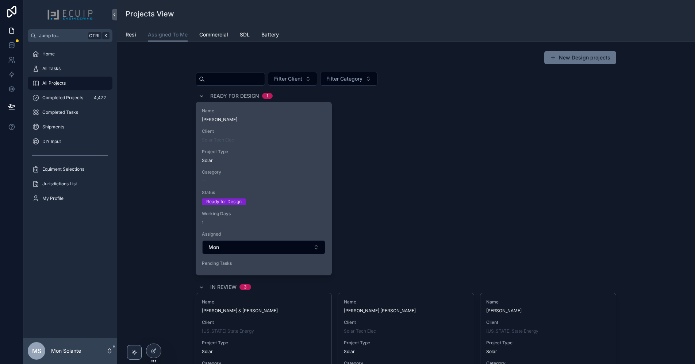
click at [274, 159] on div "Solar" at bounding box center [264, 161] width 124 height 6
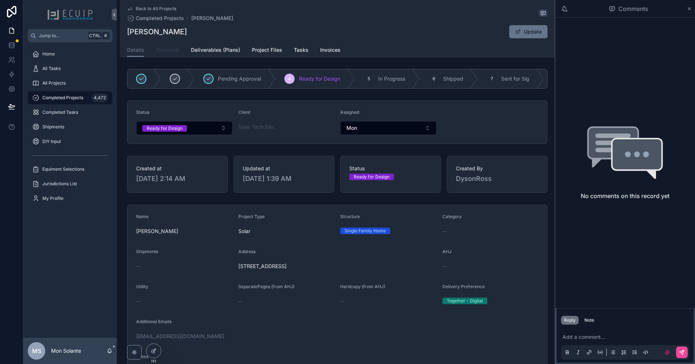
click at [171, 51] on span "Technical" at bounding box center [167, 49] width 23 height 7
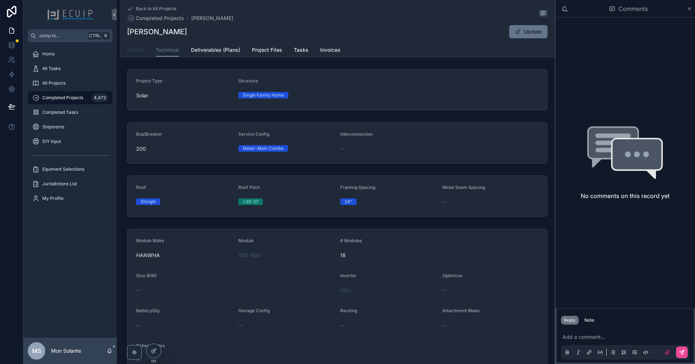
click at [136, 52] on span "Details" at bounding box center [135, 49] width 17 height 7
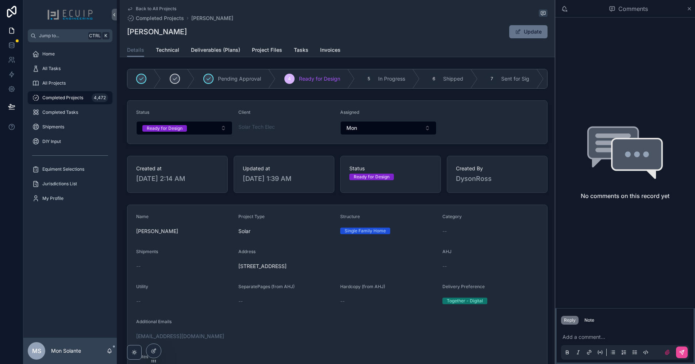
drag, startPoint x: 322, startPoint y: 271, endPoint x: 237, endPoint y: 272, distance: 85.5
click at [238, 270] on span "4640 Naval Ct, Crestview, FL 32539, USA" at bounding box center [337, 266] width 198 height 7
copy span "4640 Naval Ct, Crestview, FL 32539, USA"
click at [128, 31] on div "Michael Fernandez Update" at bounding box center [337, 32] width 421 height 14
copy h1 "[PERSON_NAME]"
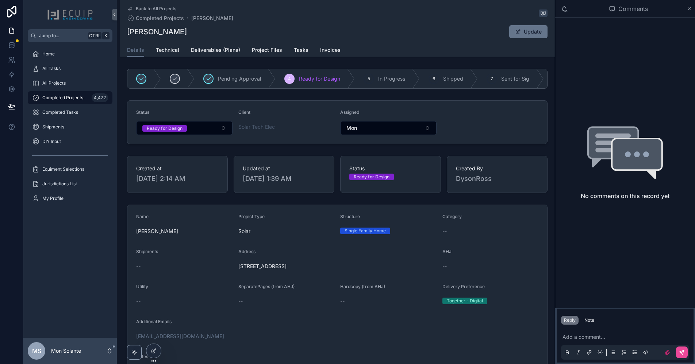
click at [240, 270] on span "4640 Naval Ct, Crestview, FL 32539, USA" at bounding box center [337, 266] width 198 height 7
click at [342, 273] on form "Name Michael Fernandez Project Type Solar Structure Single Family Home Category…" at bounding box center [337, 313] width 420 height 216
click at [314, 322] on form "Name Michael Fernandez Project Type Solar Structure Single Family Home Category…" at bounding box center [337, 313] width 420 height 216
drag, startPoint x: 337, startPoint y: 270, endPoint x: 235, endPoint y: 269, distance: 101.9
click at [235, 269] on form "Name Michael Fernandez Project Type Solar Structure Single Family Home Category…" at bounding box center [337, 313] width 420 height 216
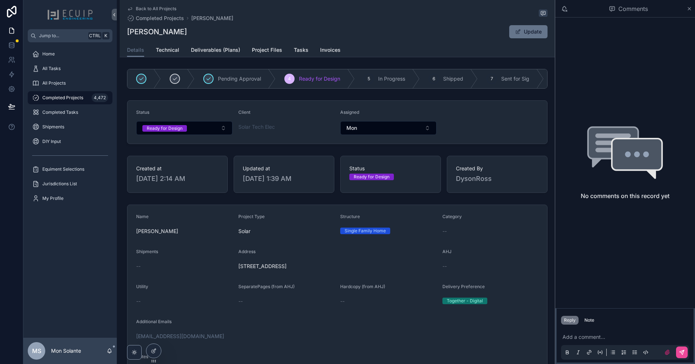
copy span "4640 Naval Ct, Crestview, FL 32539, USA"
click at [263, 47] on span "Project Files" at bounding box center [267, 49] width 30 height 7
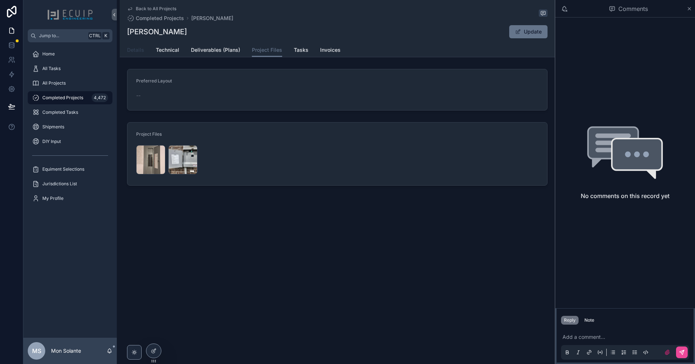
click at [142, 49] on span "Details" at bounding box center [135, 49] width 17 height 7
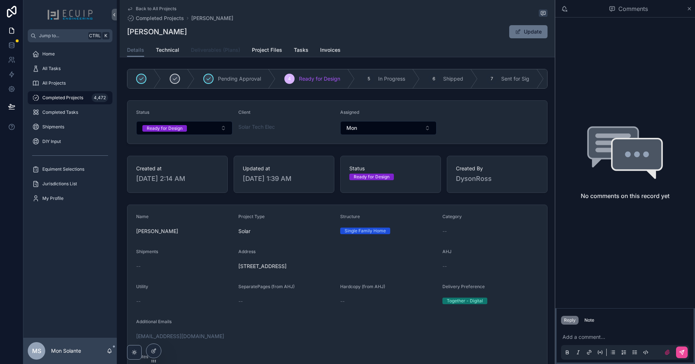
click at [200, 49] on span "Deliverables (Plans)" at bounding box center [215, 49] width 49 height 7
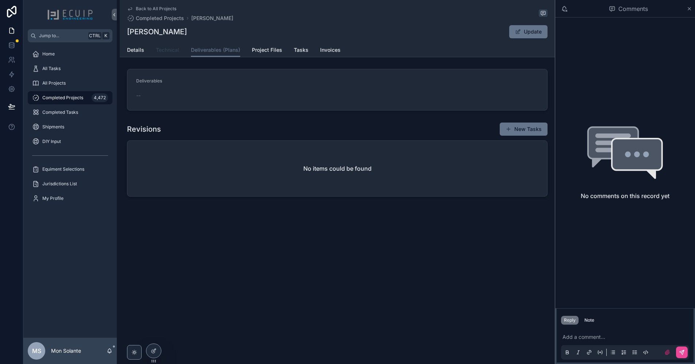
click at [172, 54] on link "Technical" at bounding box center [167, 50] width 23 height 15
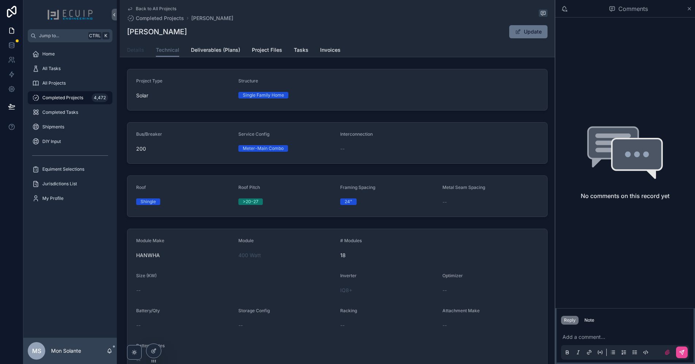
click at [137, 47] on span "Details" at bounding box center [135, 49] width 17 height 7
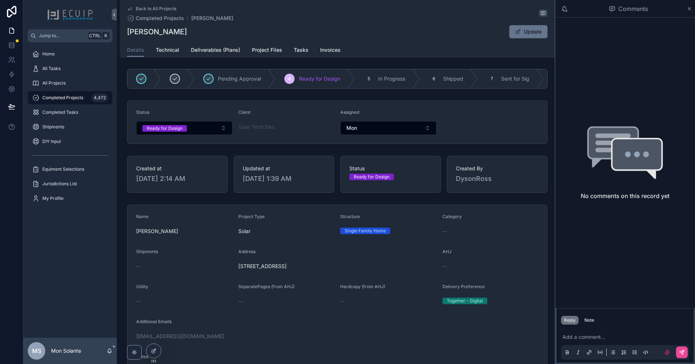
click at [232, 261] on form "Name Michael Fernandez Project Type Solar Structure Single Family Home Category…" at bounding box center [337, 313] width 420 height 216
click at [171, 53] on span "Technical" at bounding box center [167, 49] width 23 height 7
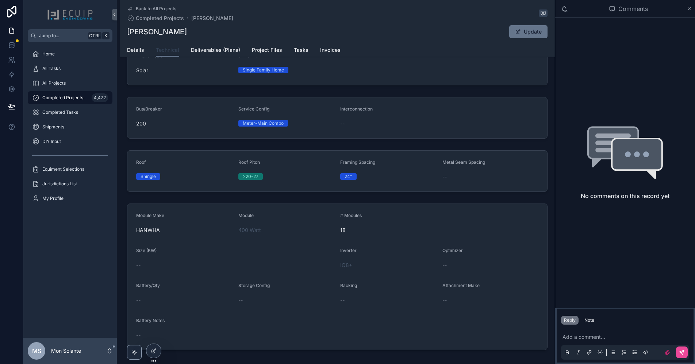
scroll to position [61, 0]
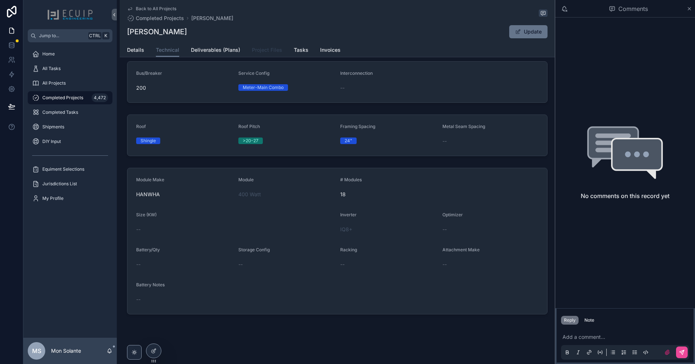
click at [252, 47] on span "Project Files" at bounding box center [267, 49] width 30 height 7
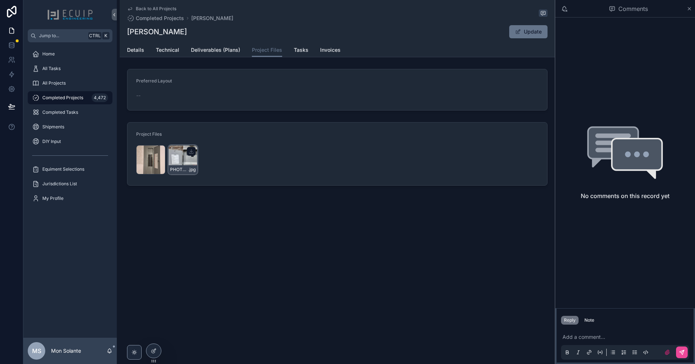
click at [178, 153] on div "PHOTO-2025-09-26-17-55-48 .jpg" at bounding box center [182, 159] width 29 height 29
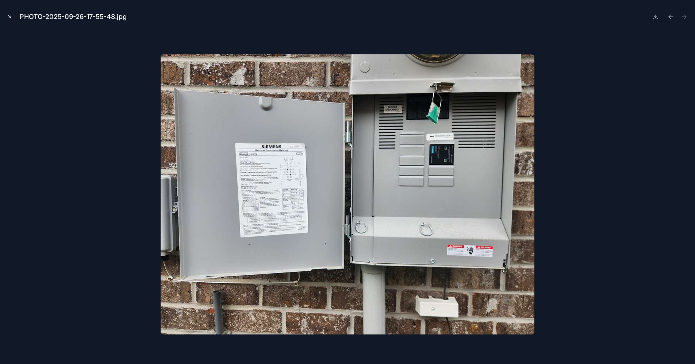
click at [9, 18] on icon "Close modal" at bounding box center [10, 17] width 3 height 3
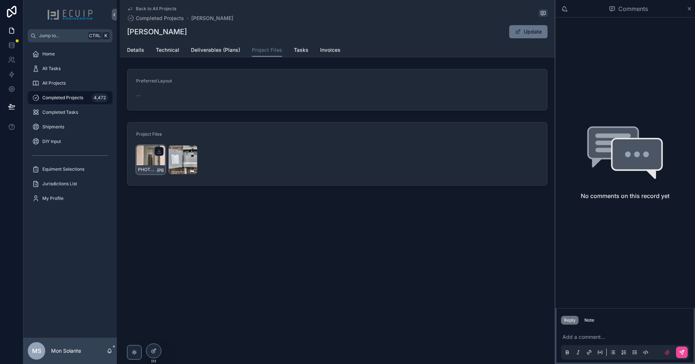
click at [144, 162] on div "PHOTO-2025-09-26-17-55-47 .jpg" at bounding box center [150, 159] width 29 height 29
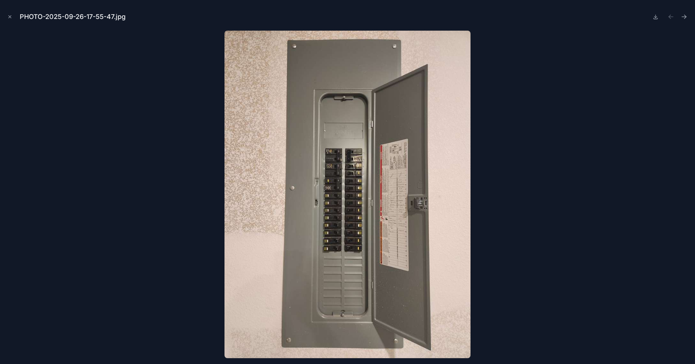
click at [102, 138] on div at bounding box center [348, 195] width 684 height 328
click at [10, 16] on icon "Close modal" at bounding box center [9, 16] width 5 height 5
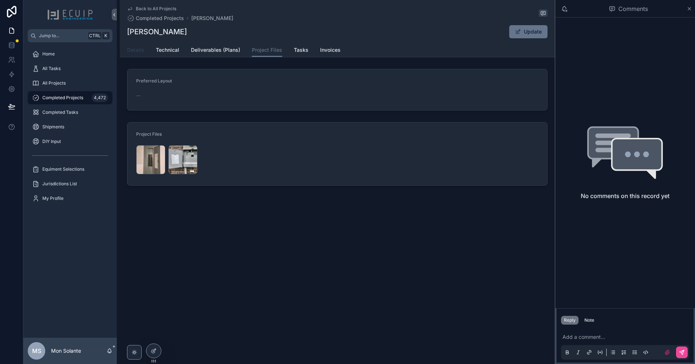
click at [137, 56] on link "Details" at bounding box center [135, 50] width 17 height 15
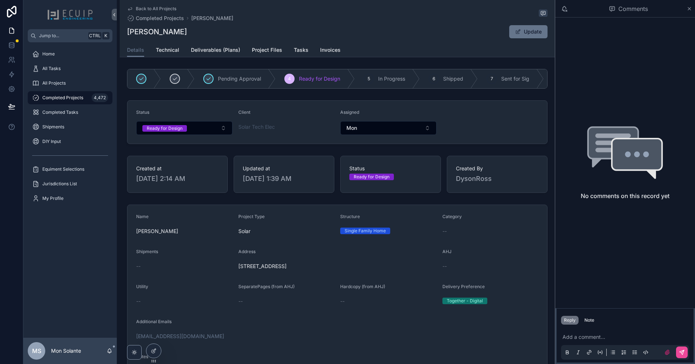
drag, startPoint x: 337, startPoint y: 271, endPoint x: 237, endPoint y: 271, distance: 100.4
click at [238, 270] on span "4640 Naval Ct, Crestview, FL 32539, USA" at bounding box center [337, 266] width 198 height 7
copy span "4640 Naval Ct, Crestview, FL 32539, USA"
click at [353, 270] on span "4640 Naval Ct, Crestview, FL 32539, USA" at bounding box center [337, 266] width 198 height 7
click at [168, 53] on span "Technical" at bounding box center [167, 49] width 23 height 7
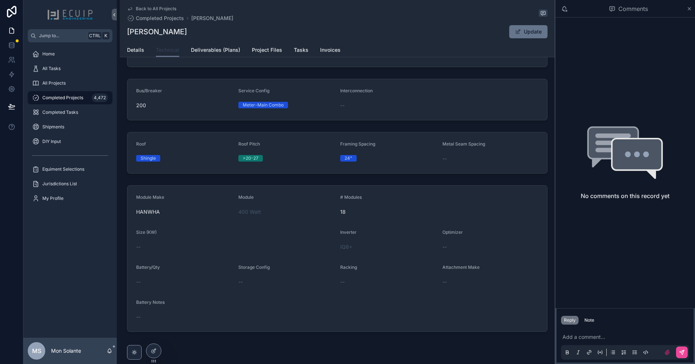
scroll to position [61, 0]
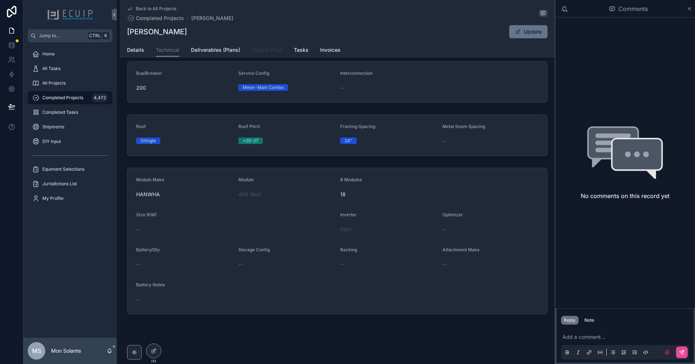
click at [269, 51] on span "Project Files" at bounding box center [267, 49] width 30 height 7
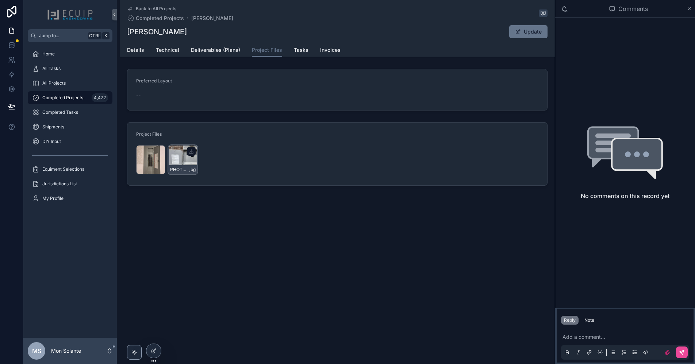
click at [183, 161] on div "PHOTO-2025-09-26-17-55-48 .jpg" at bounding box center [182, 159] width 29 height 29
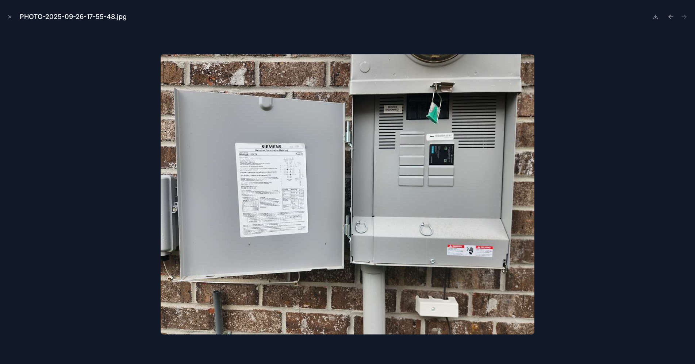
click at [268, 191] on img at bounding box center [348, 194] width 374 height 280
drag, startPoint x: 267, startPoint y: 176, endPoint x: 261, endPoint y: 202, distance: 26.6
click at [261, 202] on img at bounding box center [348, 194] width 374 height 280
drag, startPoint x: 269, startPoint y: 192, endPoint x: 309, endPoint y: 169, distance: 45.3
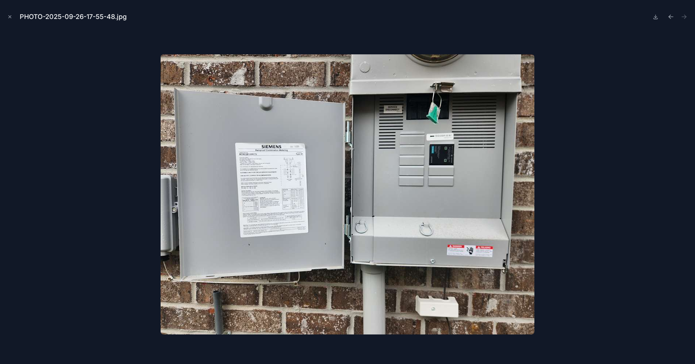
click at [297, 171] on img at bounding box center [348, 194] width 374 height 280
click at [652, 18] on button at bounding box center [655, 17] width 9 height 10
click at [655, 18] on icon at bounding box center [656, 17] width 6 height 6
click at [8, 17] on icon "Close modal" at bounding box center [9, 16] width 5 height 5
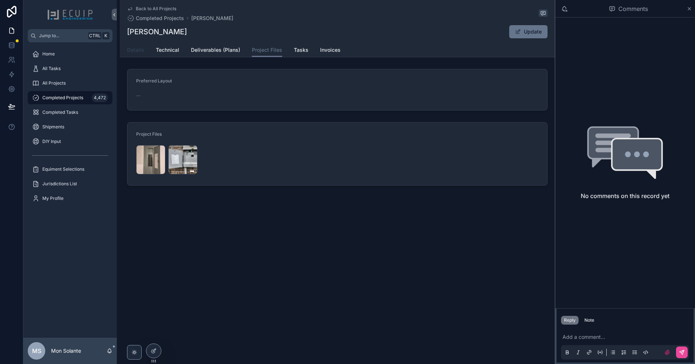
click at [137, 50] on span "Details" at bounding box center [135, 49] width 17 height 7
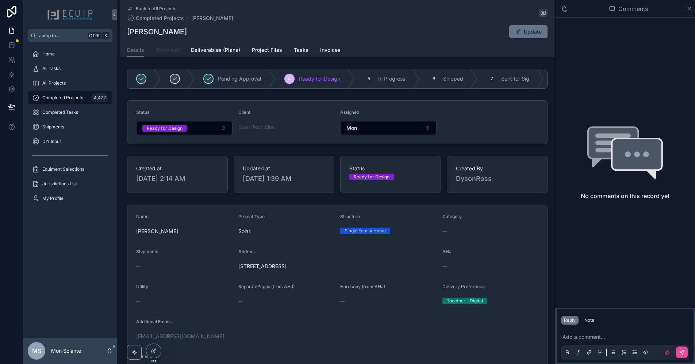
click at [165, 51] on span "Technical" at bounding box center [167, 49] width 23 height 7
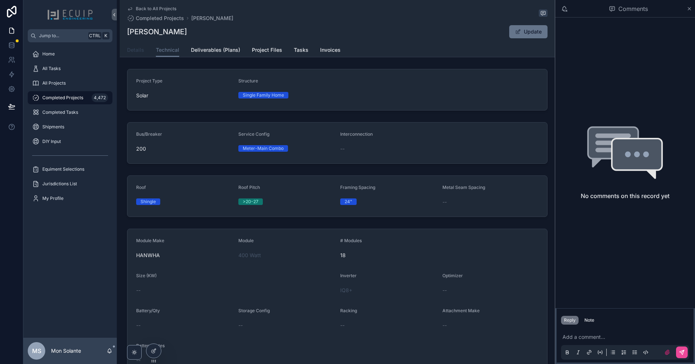
click at [138, 51] on span "Details" at bounding box center [135, 49] width 17 height 7
click at [151, 34] on div "Michael Fernandez Update" at bounding box center [337, 32] width 421 height 14
